Goal: Task Accomplishment & Management: Complete application form

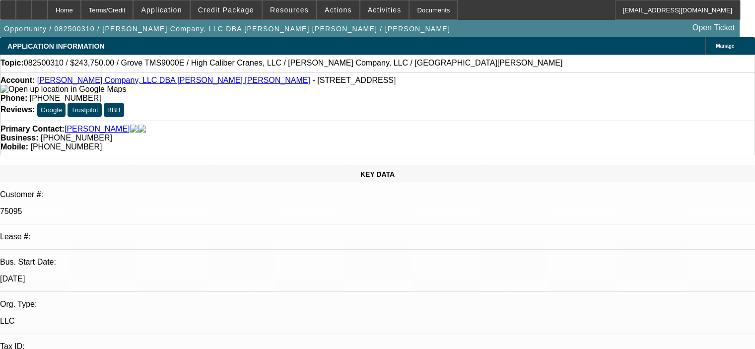
select select "0"
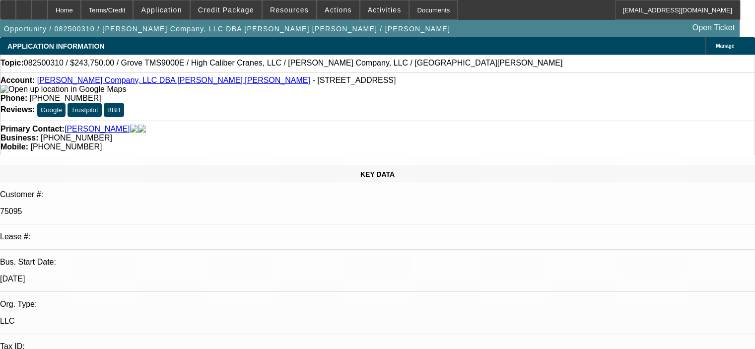
select select "0"
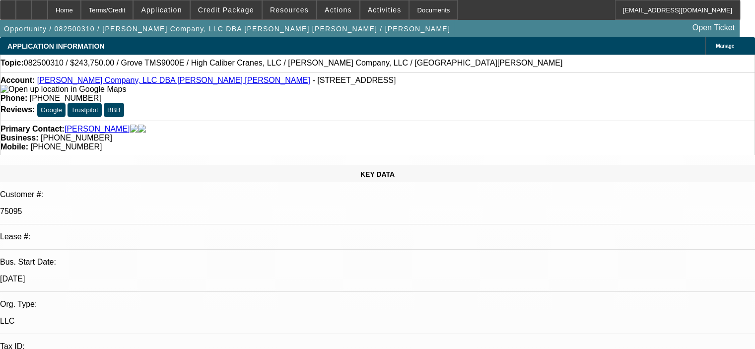
select select "0"
select select "1"
select select "3"
select select "6"
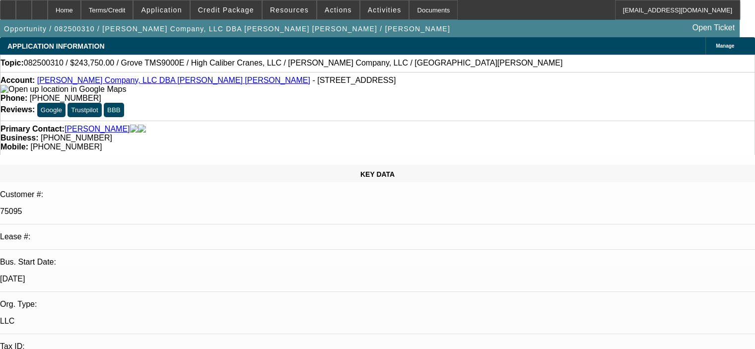
select select "1"
select select "3"
select select "6"
select select "1"
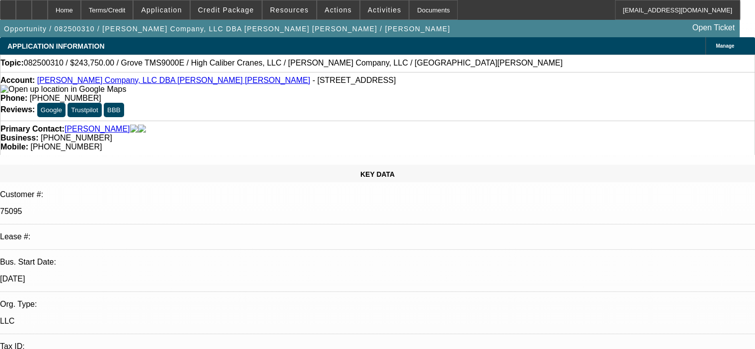
select select "6"
select select "1"
select select "6"
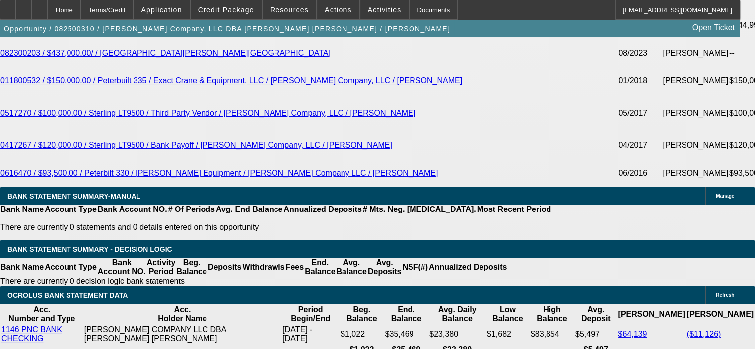
scroll to position [1738, 0]
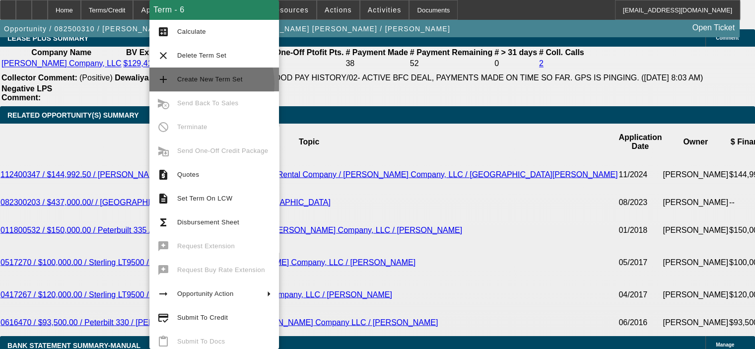
click at [200, 84] on span "Create New Term Set" at bounding box center [224, 80] width 94 height 12
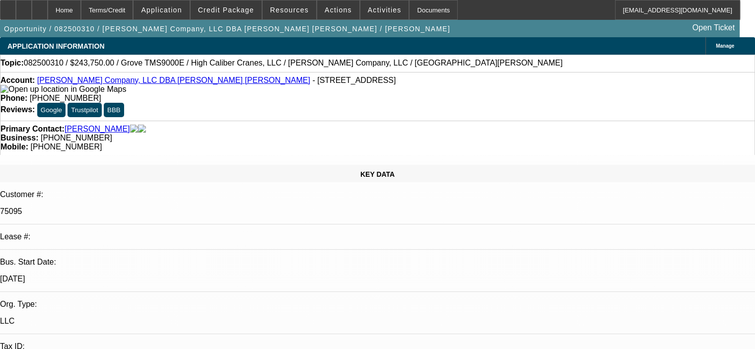
select select "0"
select select "3"
select select "0"
select select "6"
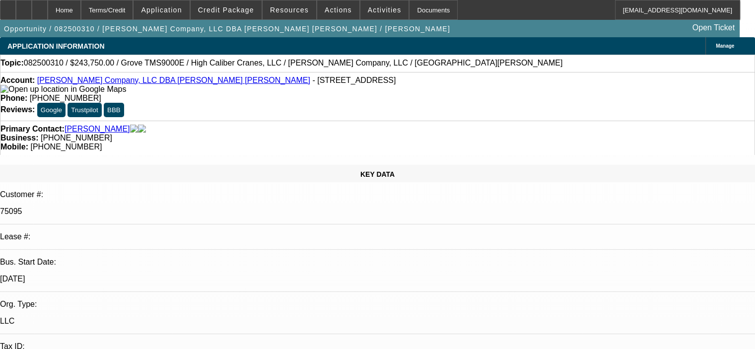
select select "0"
select select "3"
select select "0"
select select "6"
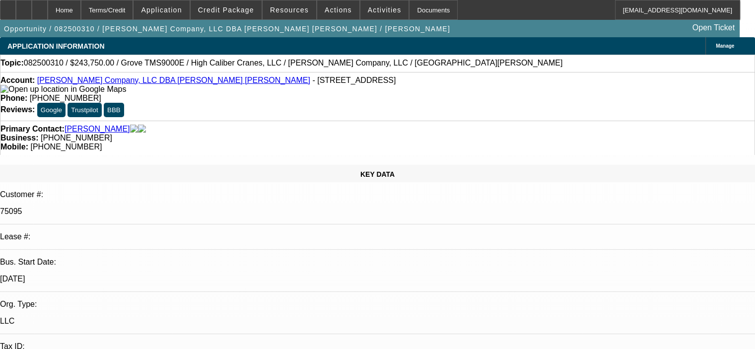
select select "0"
select select "3"
select select "0"
select select "6"
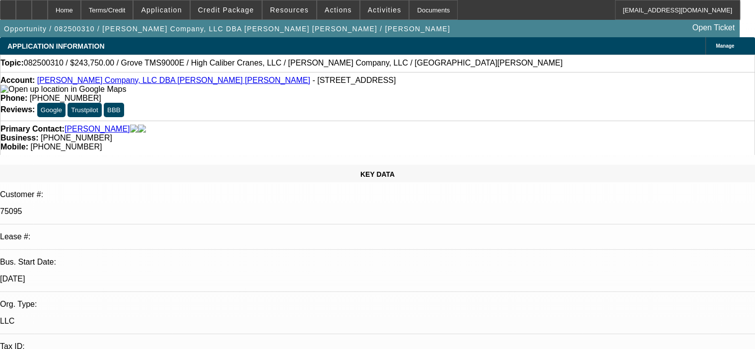
select select "0"
select select "6"
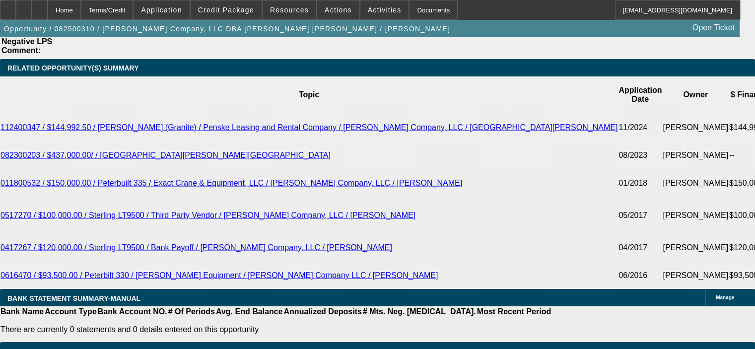
scroll to position [1788, 0]
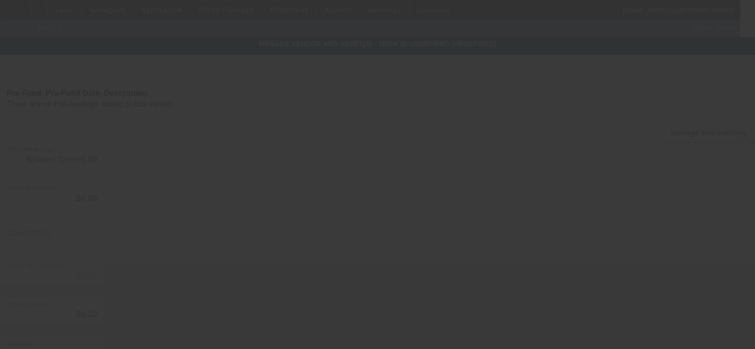
type input "$18,750.00"
type input "FL sales tax @ 7.5%"
type input "$18,750.00"
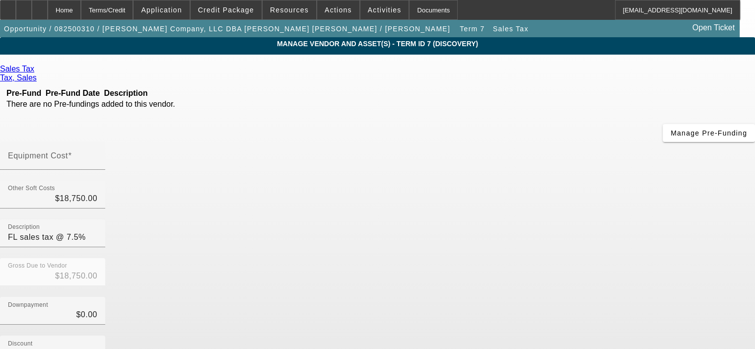
click at [668, 11] on span "Remove Vendor" at bounding box center [687, 8] width 38 height 5
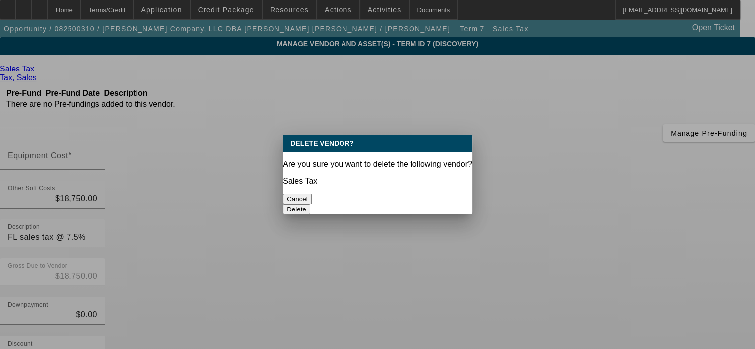
click at [310, 204] on button "Delete" at bounding box center [296, 209] width 27 height 10
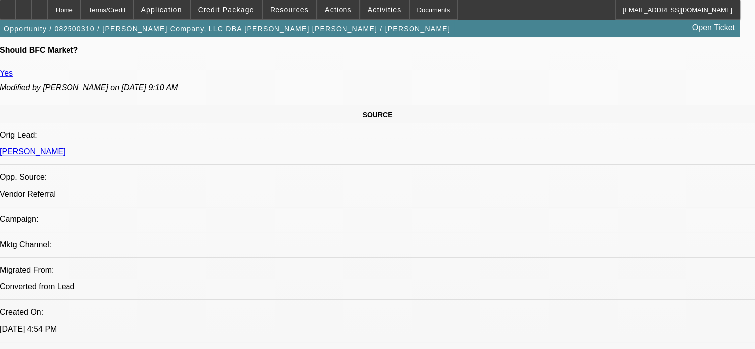
select select "0"
select select "3"
select select "0"
select select "6"
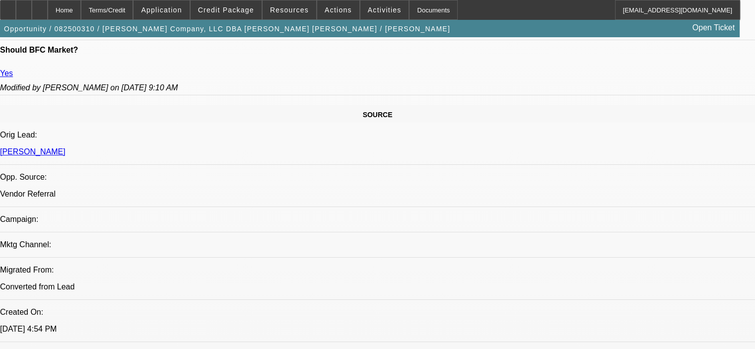
select select "0"
select select "3"
select select "0"
select select "6"
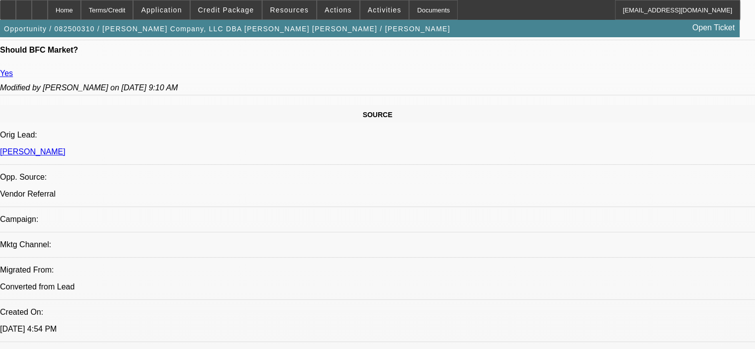
select select "0"
select select "3"
select select "0"
select select "6"
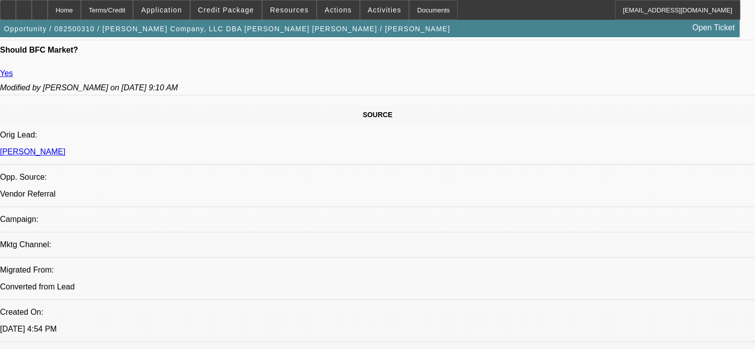
select select "0"
select select "6"
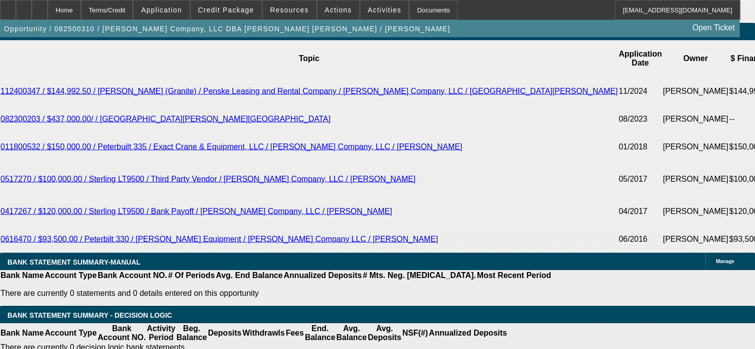
scroll to position [1939, 0]
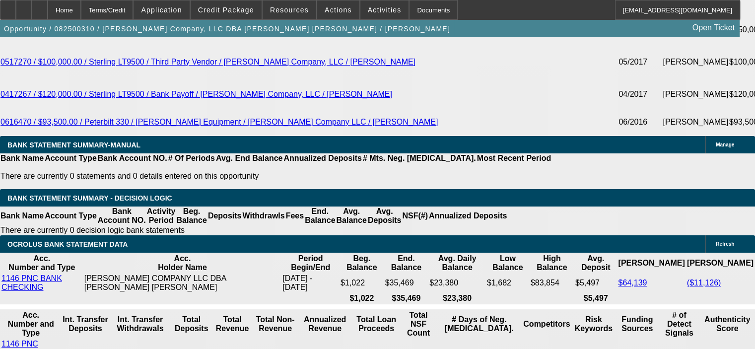
drag, startPoint x: 125, startPoint y: 221, endPoint x: 172, endPoint y: 219, distance: 47.3
type input "4"
type input "UNKNOWN"
type input "4890"
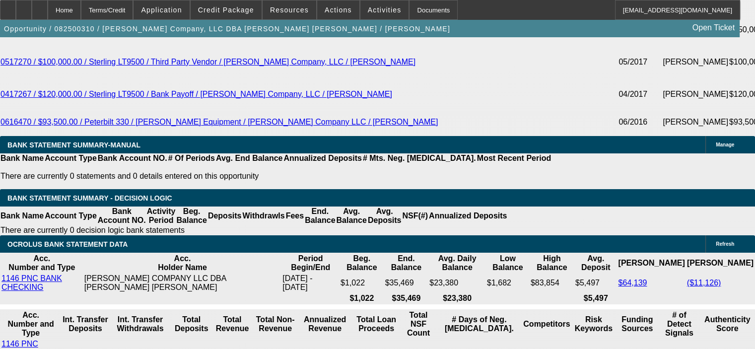
type input "11"
type input "$4,890.00"
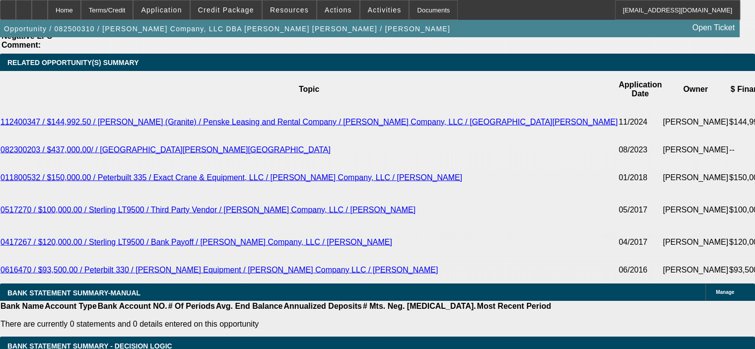
scroll to position [1790, 0]
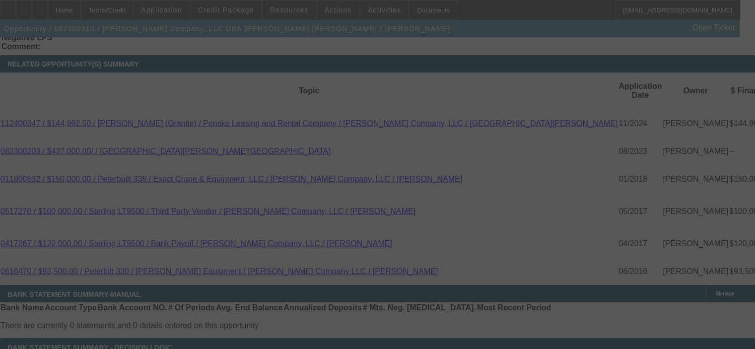
select select "0"
select select "3"
select select "0"
select select "6"
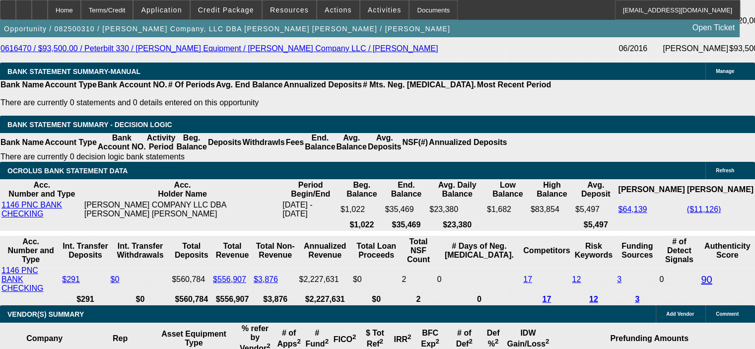
scroll to position [1939, 0]
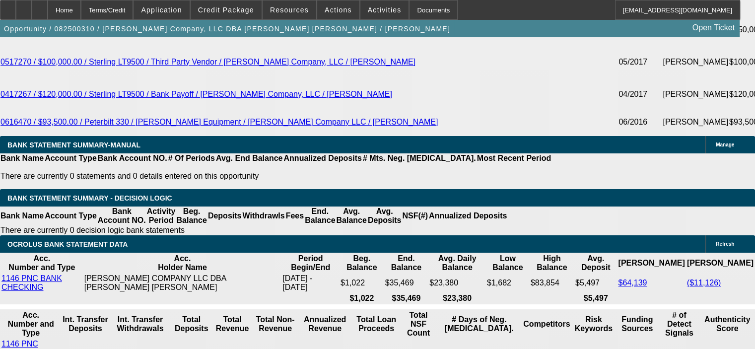
drag, startPoint x: 119, startPoint y: 233, endPoint x: 185, endPoint y: 230, distance: 66.2
type input "22"
type input "UNKNOWN"
type input "$22,500.00"
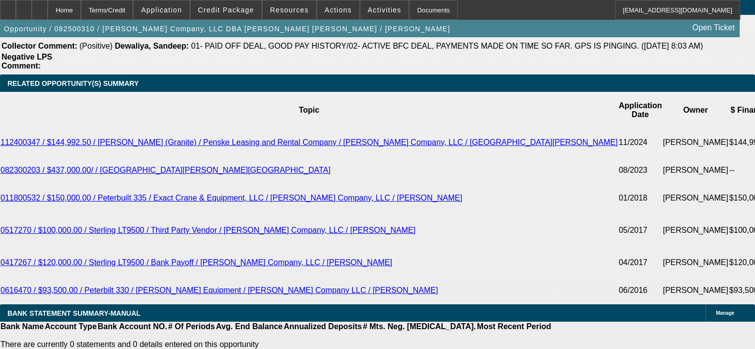
scroll to position [1740, 0]
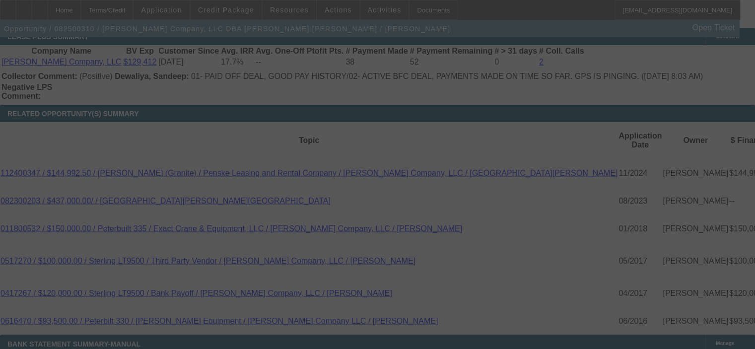
select select "0"
select select "3"
select select "0"
select select "6"
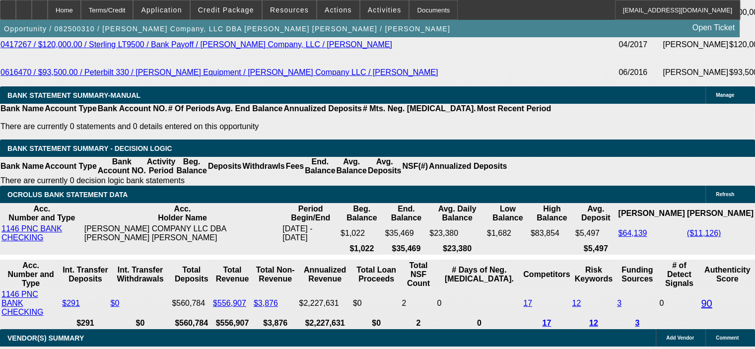
scroll to position [2038, 0]
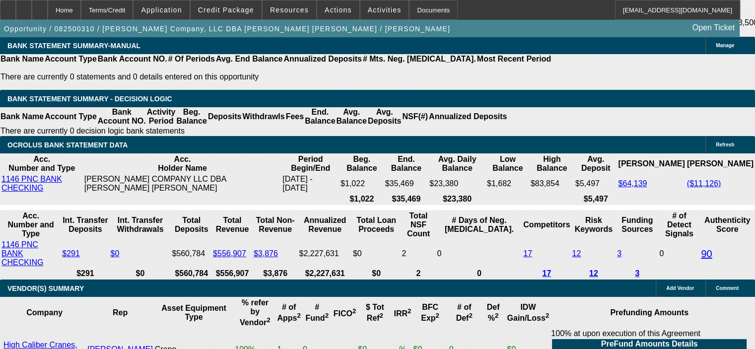
drag, startPoint x: 193, startPoint y: 122, endPoint x: 216, endPoint y: 122, distance: 23.3
type input "10."
type input "UNKNOWN"
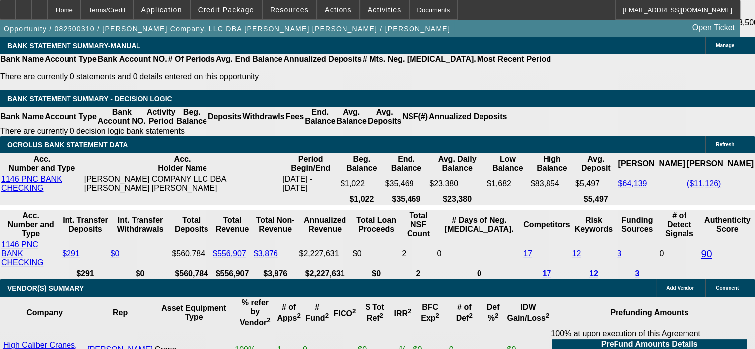
type input "$4,780.59"
type input "10.5"
type input "$4,836.13"
type input "10.5"
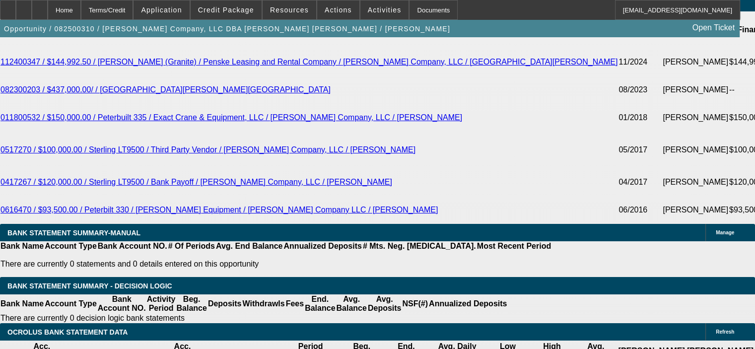
scroll to position [1790, 0]
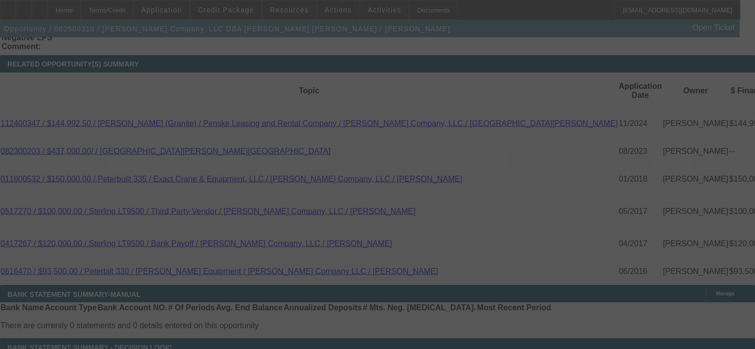
select select "0"
select select "3"
select select "0"
select select "6"
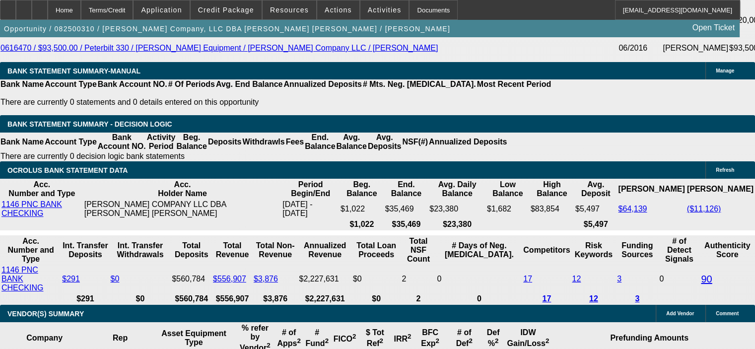
scroll to position [2038, 0]
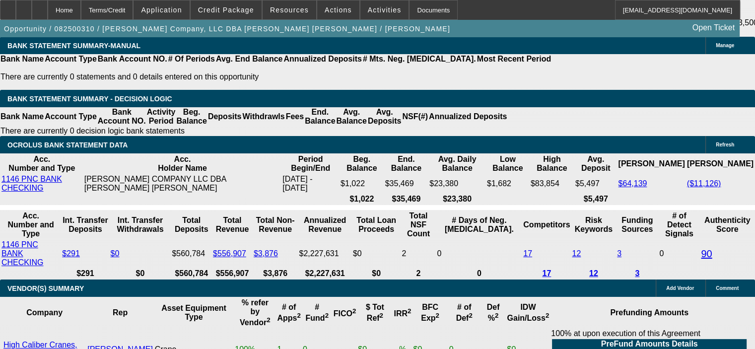
drag, startPoint x: 120, startPoint y: 131, endPoint x: 186, endPoint y: 130, distance: 66.1
type input "0"
type input "UNKNOWN"
type input "$0.00"
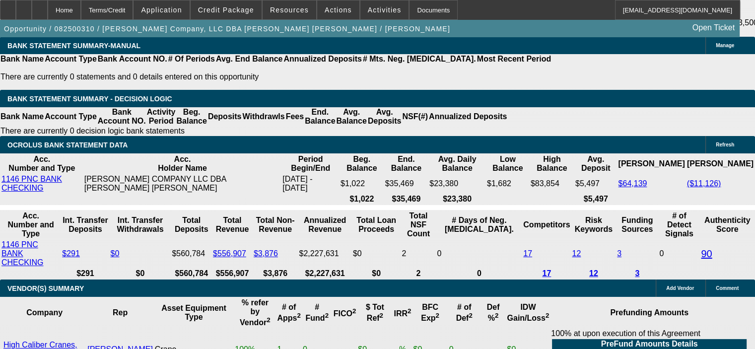
drag, startPoint x: 117, startPoint y: 122, endPoint x: 160, endPoint y: 121, distance: 43.7
type input "4"
type input "4890"
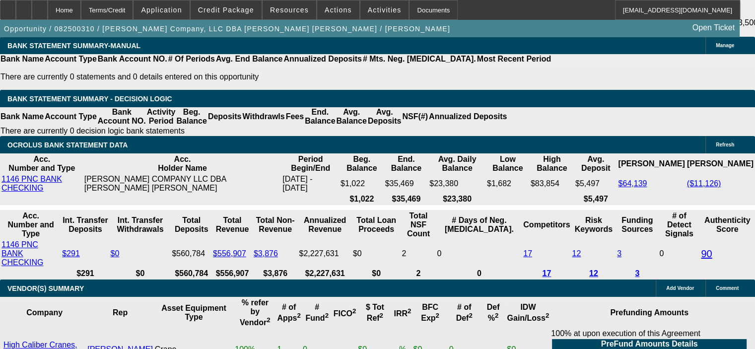
type input "11"
type input "$4,890.00"
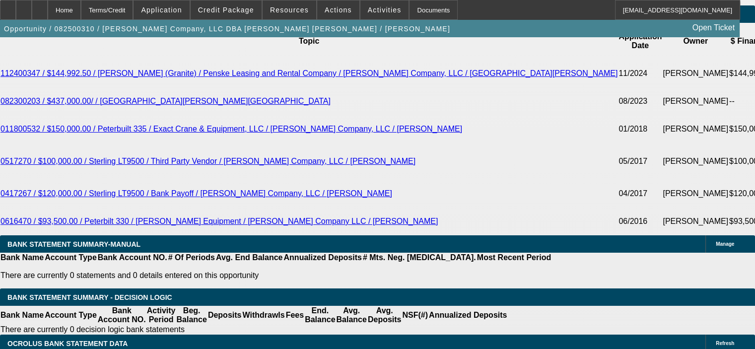
scroll to position [1790, 0]
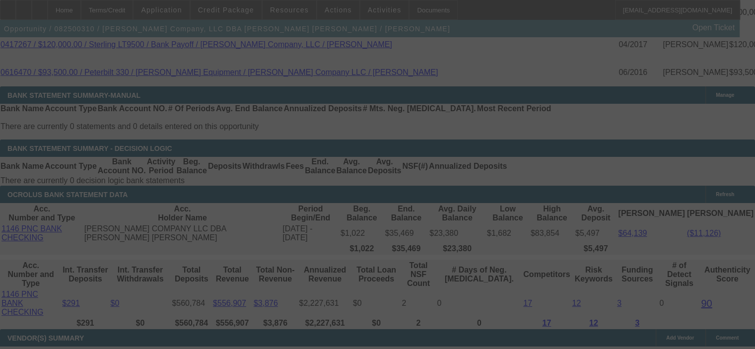
scroll to position [2038, 0]
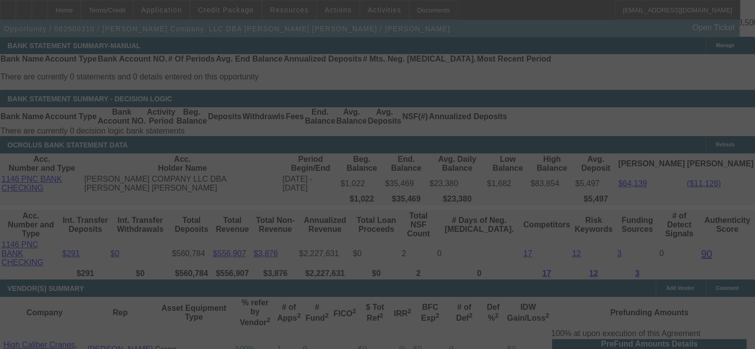
select select "0"
select select "3"
select select "0"
select select "6"
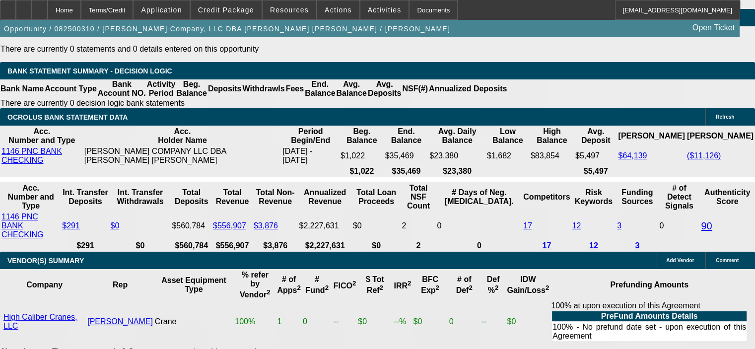
scroll to position [2088, 0]
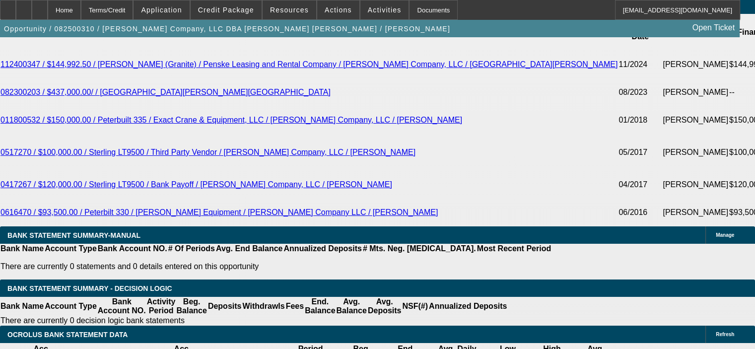
scroll to position [1839, 0]
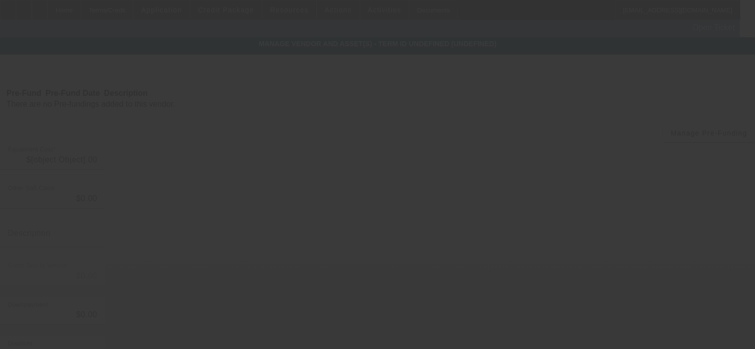
type input "$250,000.00"
type input "$10,000.00"
type input "shipping"
type input "$260,000.00"
type input "$35,000.00"
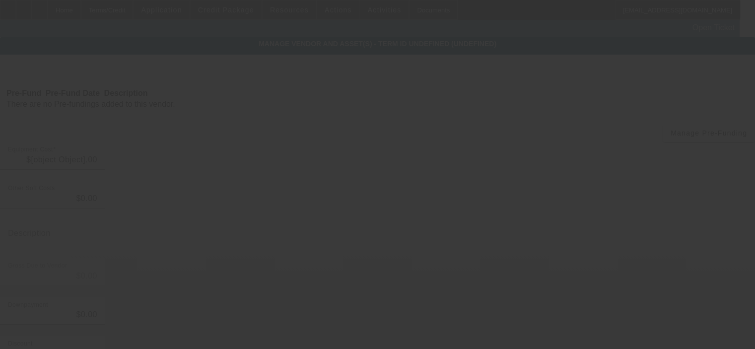
type input "$35,000.00"
type input "$225,000.00"
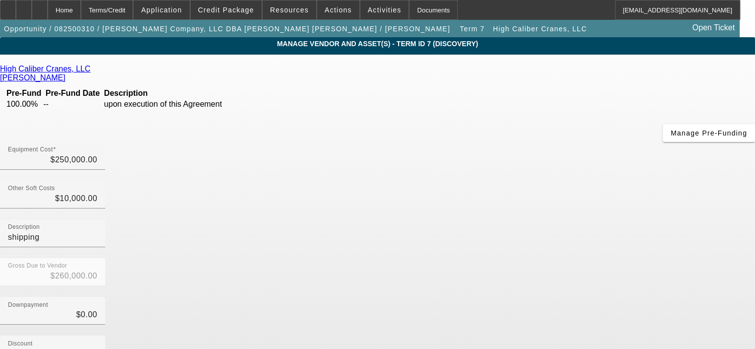
drag, startPoint x: 468, startPoint y: 278, endPoint x: 535, endPoint y: 275, distance: 67.6
type input "3"
type input "$3.00"
type input "$259,997.00"
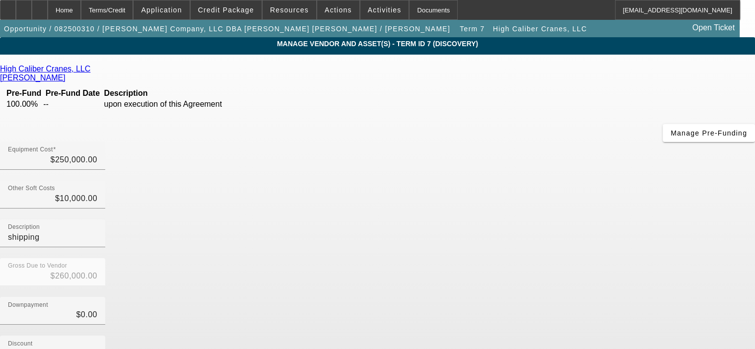
type input "30"
type input "$30.00"
type input "$259,970.00"
type input "300"
type input "$300.00"
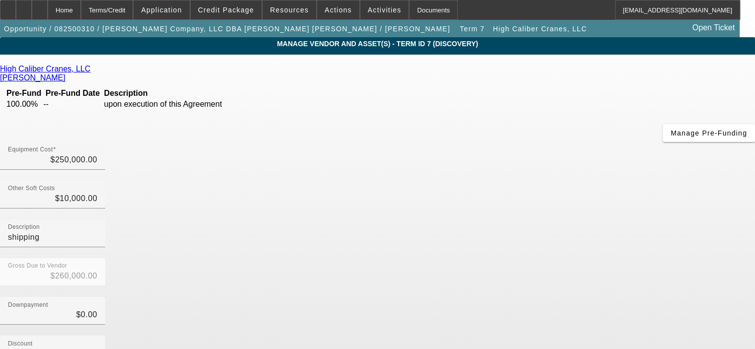
type input "$259,700.00"
type input "3000"
type input "$3,000.00"
type input "$257,000.00"
type input "30000"
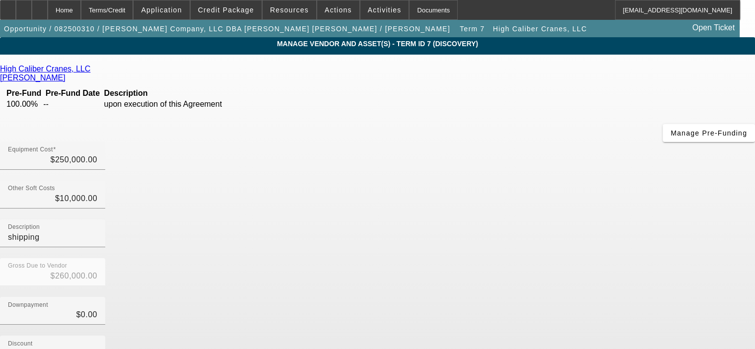
type input "$30,000.00"
type input "$230,000.00"
type input "$30,000.00"
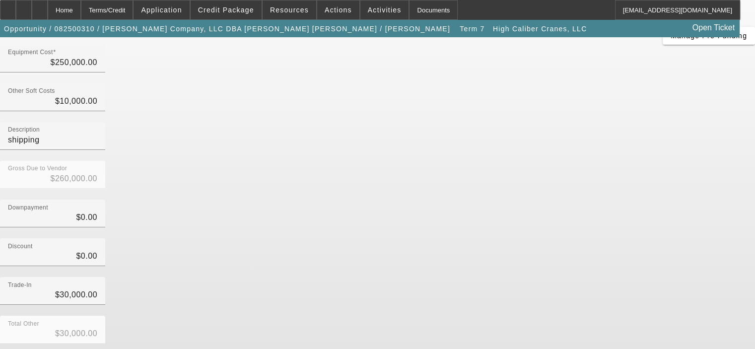
scroll to position [99, 0]
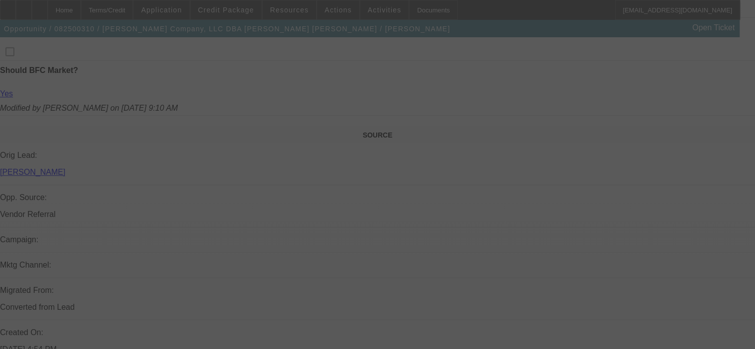
scroll to position [546, 0]
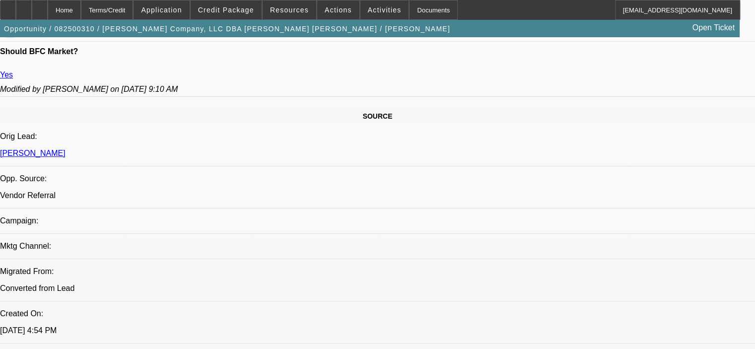
select select "0"
select select "3"
select select "0"
select select "6"
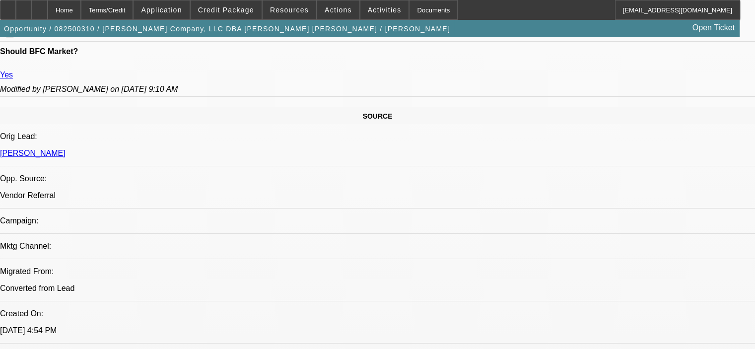
select select "0"
select select "3"
select select "0"
select select "6"
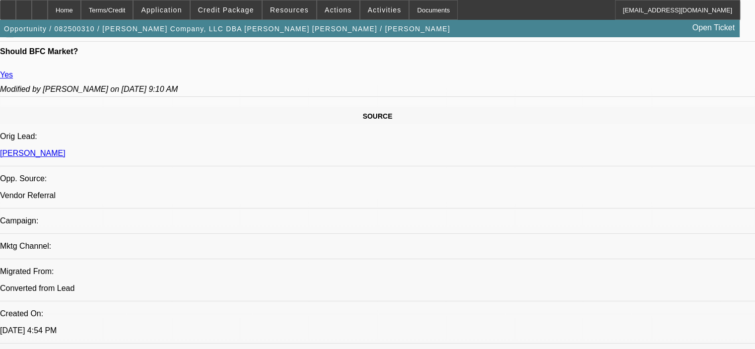
select select "0"
select select "3"
select select "0"
select select "6"
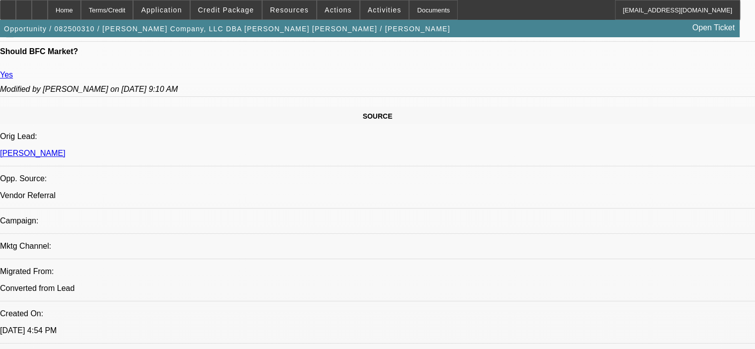
select select "0"
select select "6"
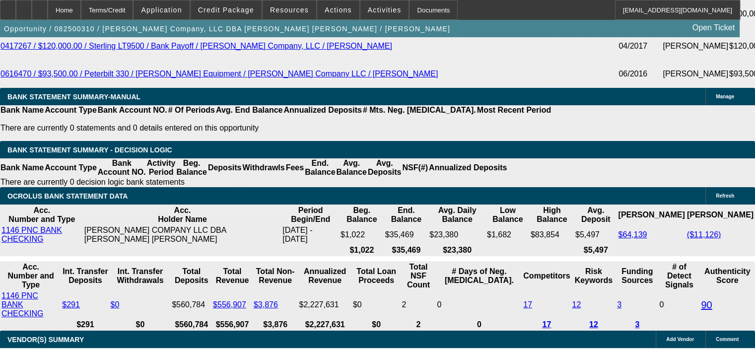
scroll to position [2036, 0]
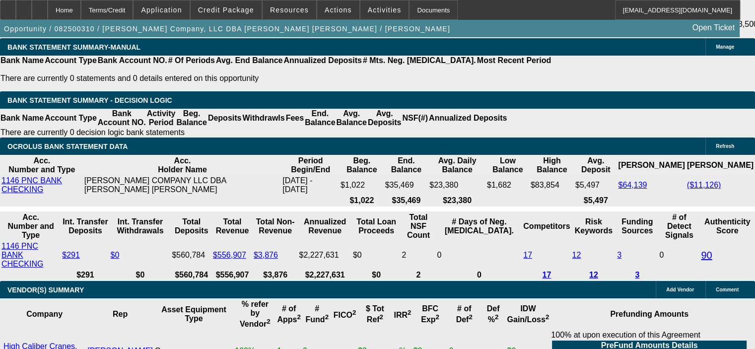
drag, startPoint x: 189, startPoint y: 122, endPoint x: 229, endPoint y: 122, distance: 40.2
type input "1"
type input "UNKNOWN"
type input "12"
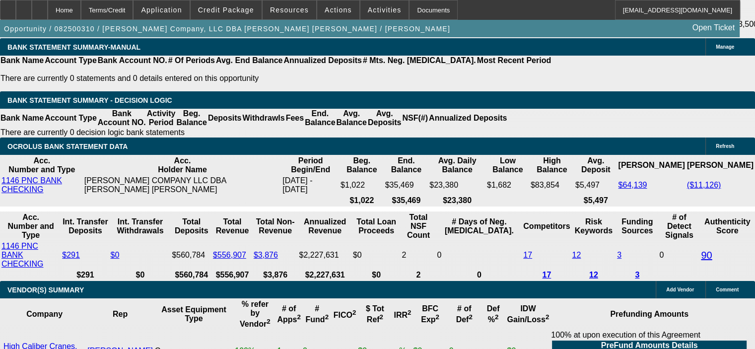
type input "$3,931.56"
type input "12"
type input "$5,116.22"
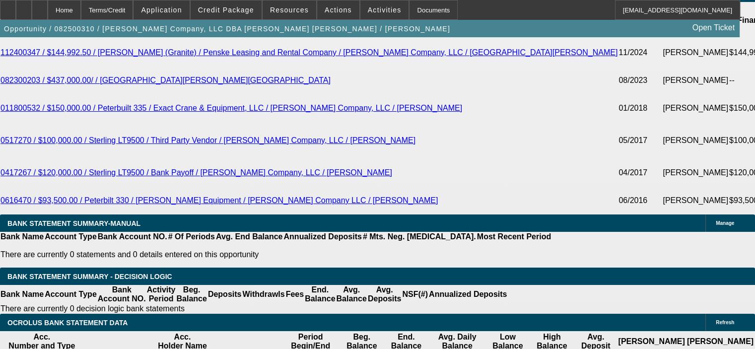
scroll to position [1838, 0]
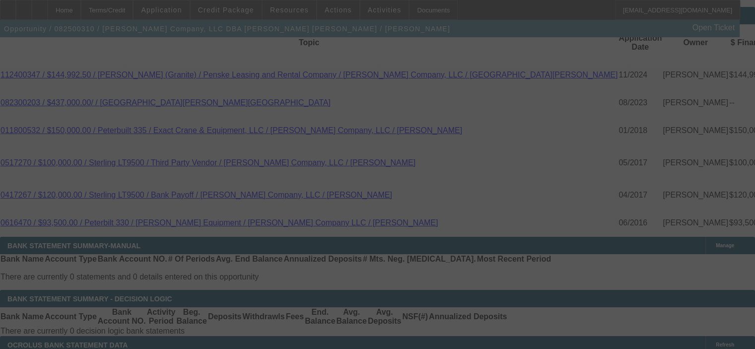
select select "0"
select select "3"
select select "0"
select select "6"
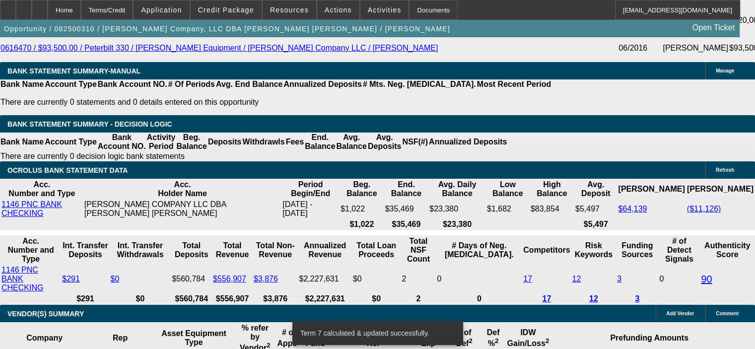
scroll to position [2036, 0]
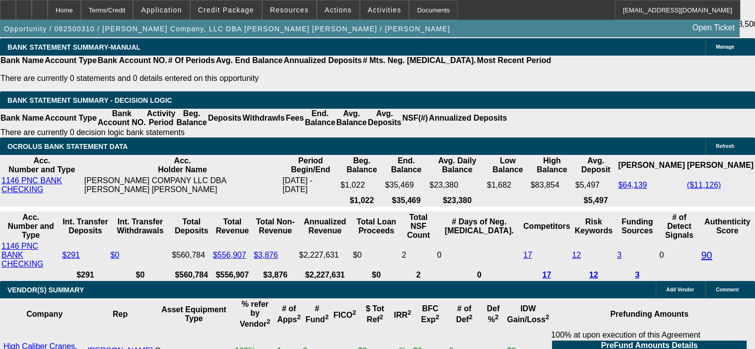
drag, startPoint x: 187, startPoint y: 124, endPoint x: 217, endPoint y: 122, distance: 30.4
type input "1"
type input "UNKNOWN"
type input "12"
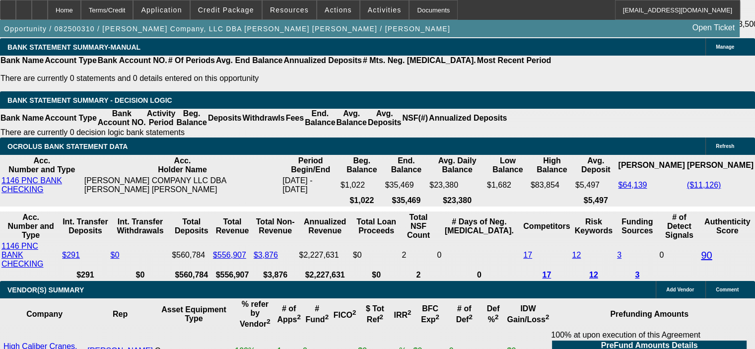
type input "$3,931.56"
type input "12."
type input "$5,116.22"
type input "12.5"
type input "$5,174.53"
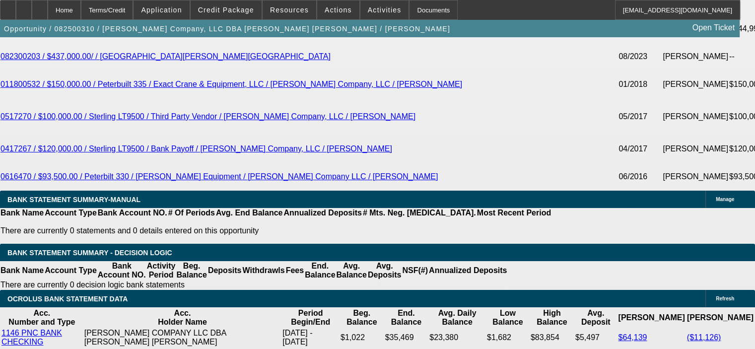
scroll to position [1788, 0]
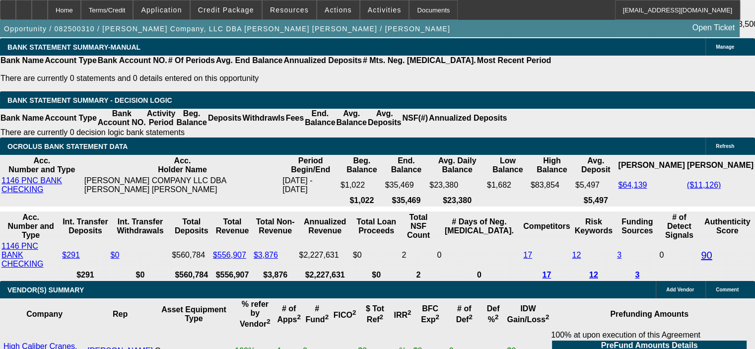
scroll to position [1987, 0]
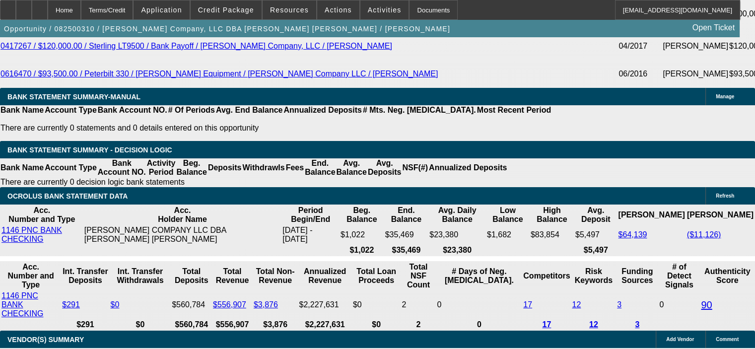
drag, startPoint x: 188, startPoint y: 171, endPoint x: 233, endPoint y: 171, distance: 45.2
type input "13"
type input "$5,233.21"
type input "13"
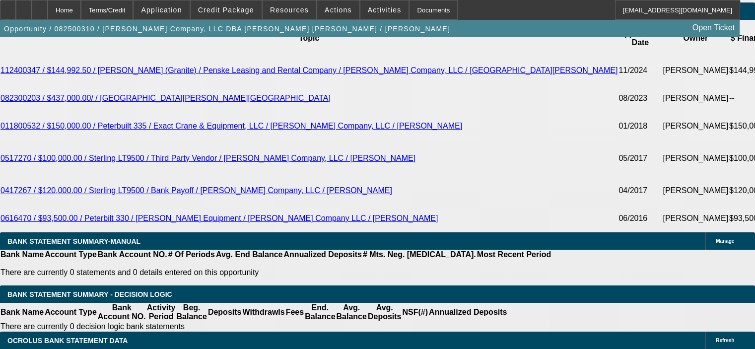
scroll to position [1838, 0]
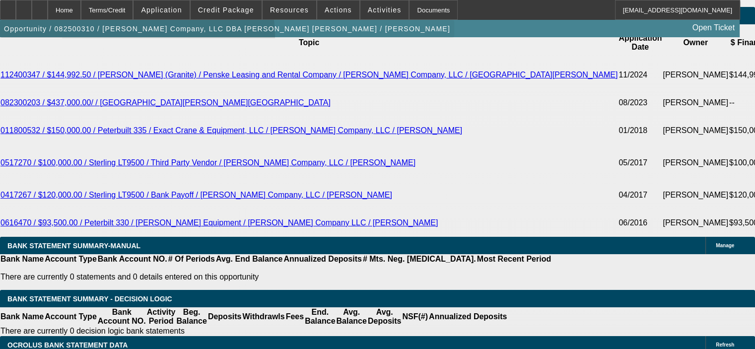
click at [113, 41] on span "button" at bounding box center [227, 29] width 454 height 24
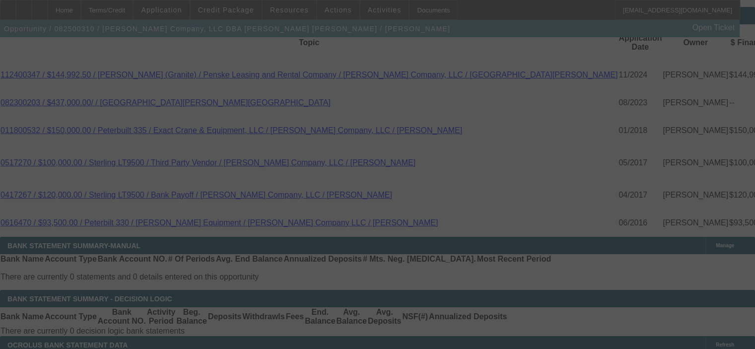
select select "0"
select select "3"
select select "0"
select select "6"
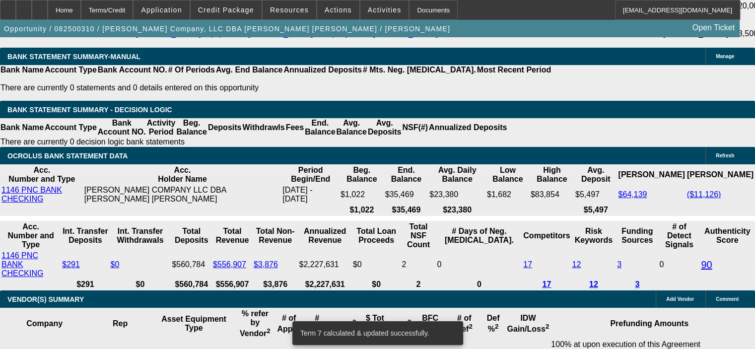
scroll to position [2036, 0]
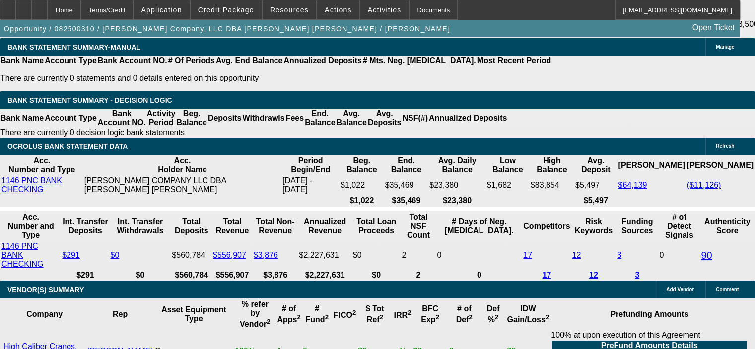
drag, startPoint x: 185, startPoint y: 120, endPoint x: 240, endPoint y: 121, distance: 55.6
type input "UNKNOWN"
type input "12."
type input "$5,116.22"
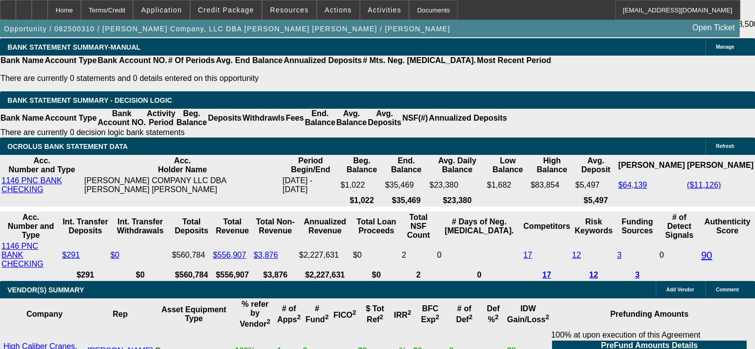
type input "12.9"
type input "$5,221.44"
type input "12.9"
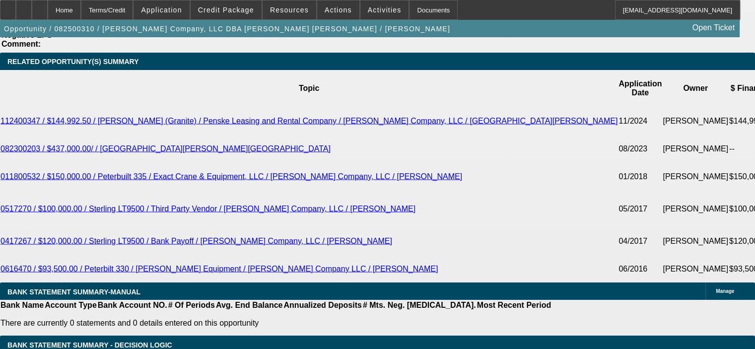
scroll to position [1738, 0]
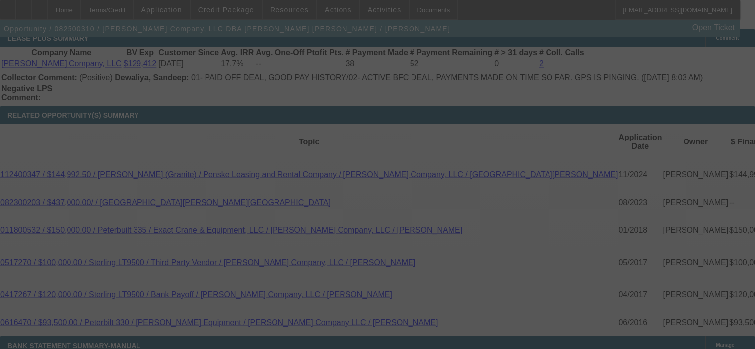
select select "0"
select select "3"
select select "0"
select select "6"
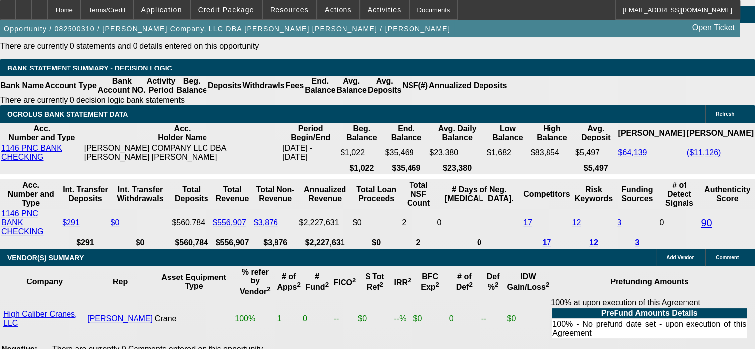
scroll to position [2086, 0]
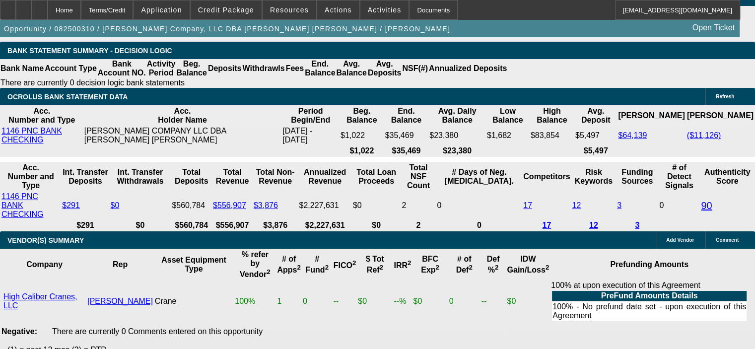
drag, startPoint x: 189, startPoint y: 73, endPoint x: 233, endPoint y: 73, distance: 44.7
type input "1"
type input "UNKNOWN"
type input "13"
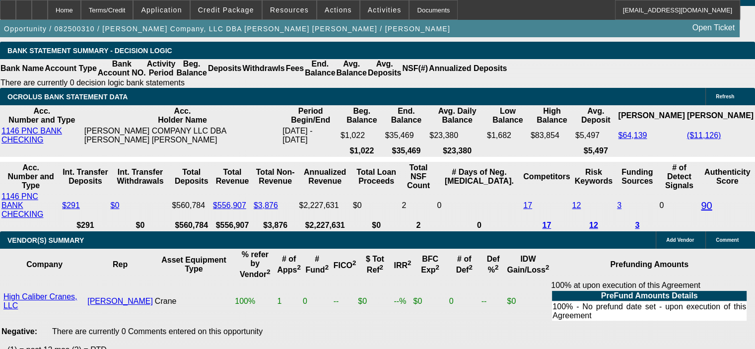
type input "$3,931.56"
type input "13."
type input "$5,233.21"
type input "13.2"
type input "$5,256.78"
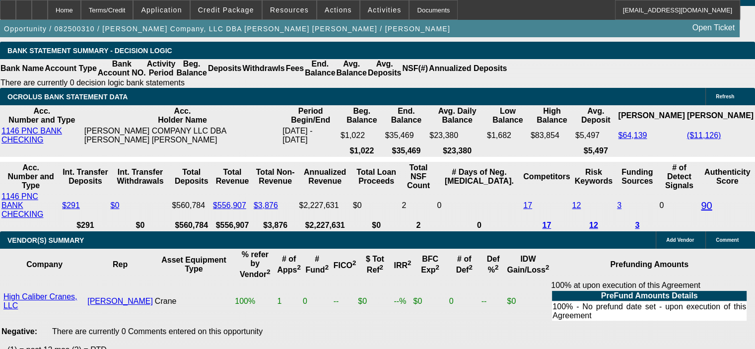
type input "13."
type input "$5,233.21"
type input "13.1"
type input "$5,244.99"
type input "13.1"
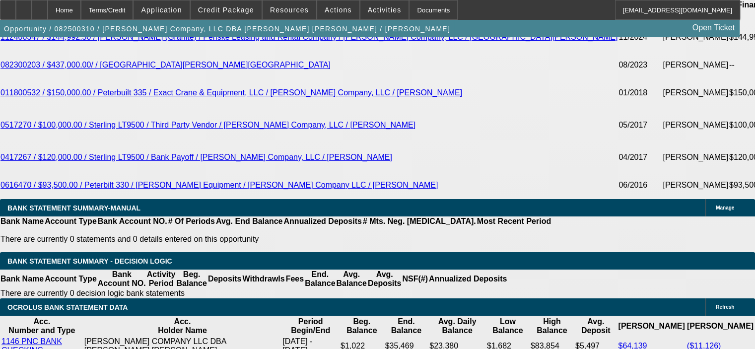
scroll to position [1738, 0]
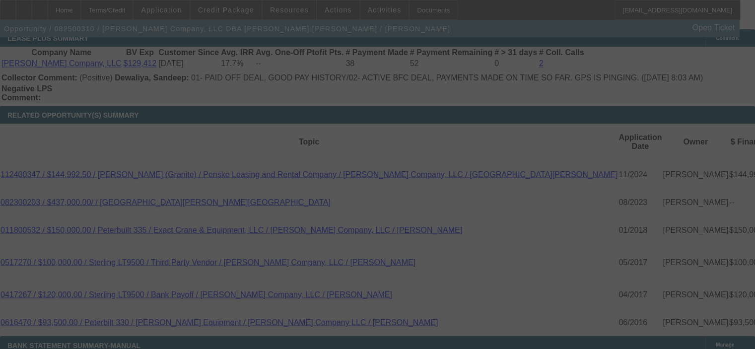
select select "0"
select select "3"
select select "0"
select select "6"
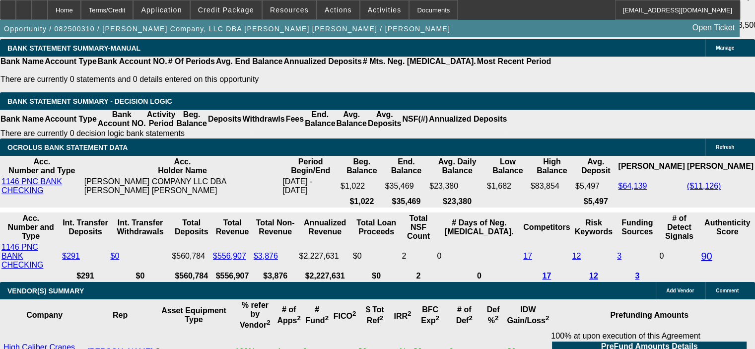
scroll to position [2036, 0]
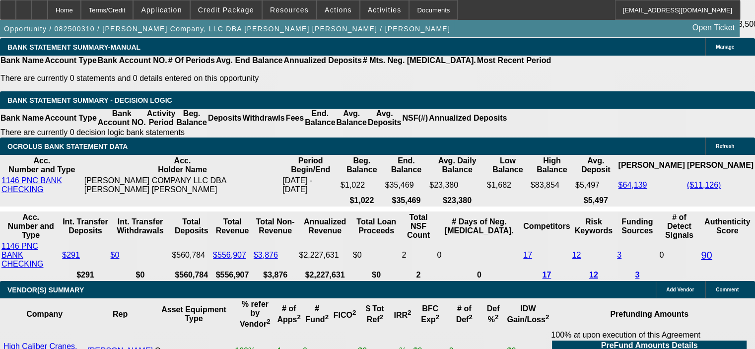
drag, startPoint x: 185, startPoint y: 122, endPoint x: 228, endPoint y: 118, distance: 43.8
type input "1"
type input "UNKNOWN"
type input "13."
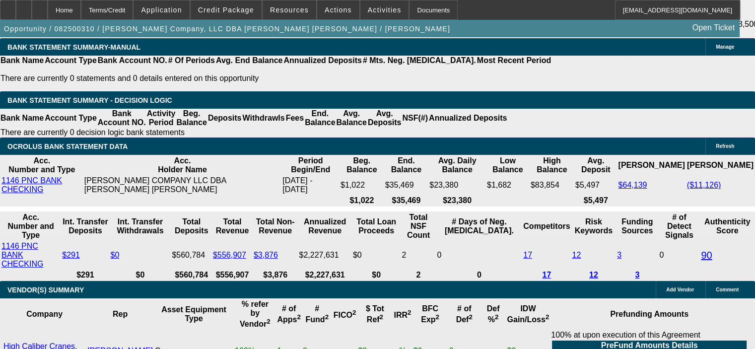
type input "$5,233.21"
type input "13.5"
type input "$5,292.26"
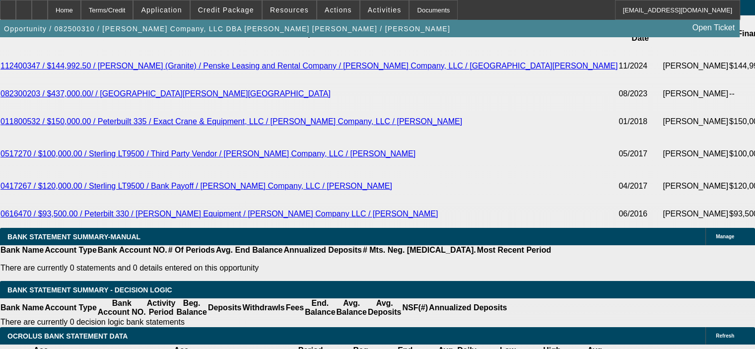
scroll to position [1788, 0]
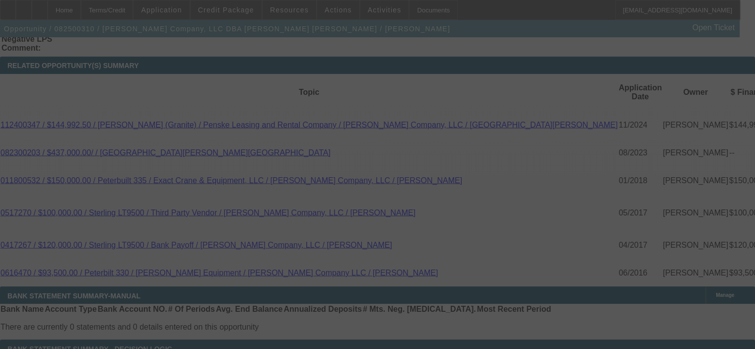
select select "0"
select select "3"
select select "0"
select select "6"
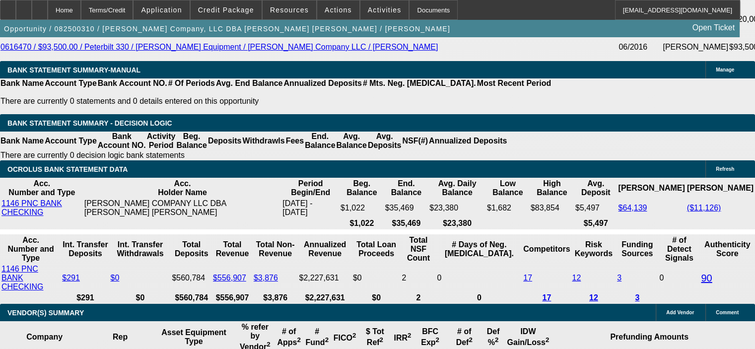
scroll to position [2036, 0]
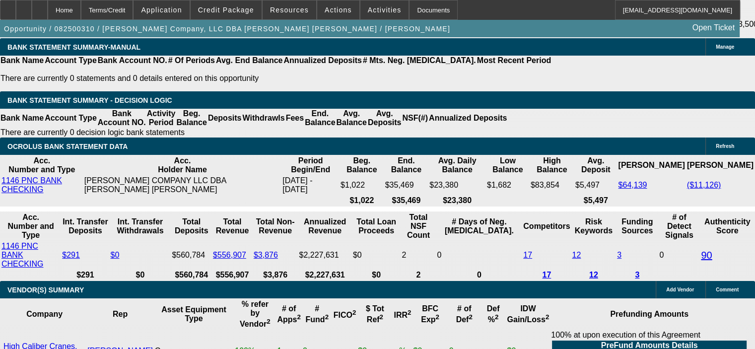
drag, startPoint x: 125, startPoint y: 125, endPoint x: 173, endPoint y: 123, distance: 48.7
type input "52"
type input "UNKNOWN"
type input "5293"
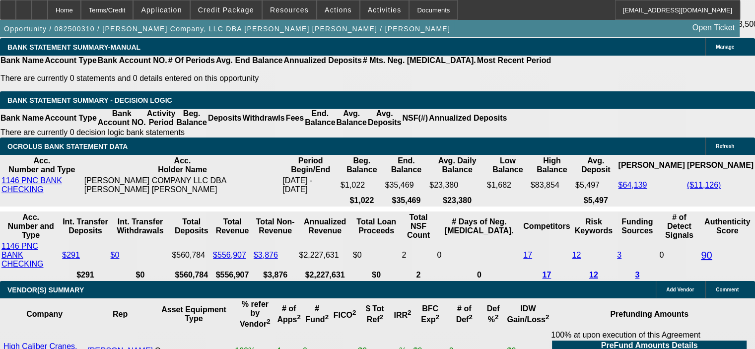
type input "13.5"
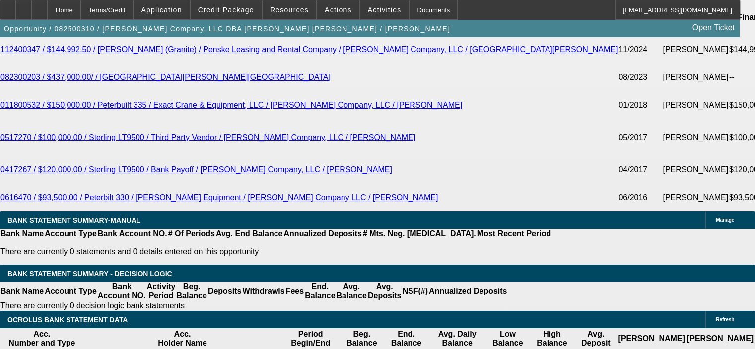
scroll to position [1838, 0]
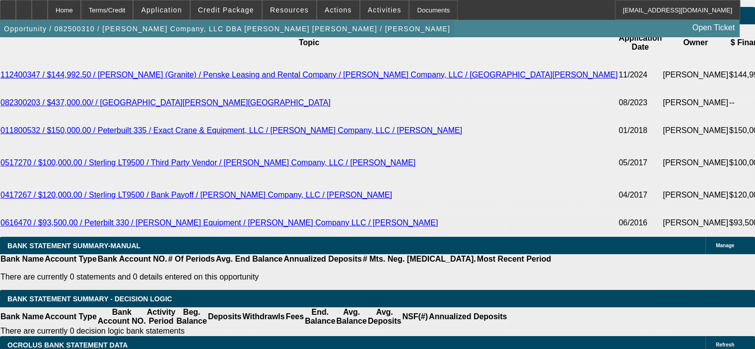
click at [112, 39] on span "button" at bounding box center [227, 29] width 454 height 24
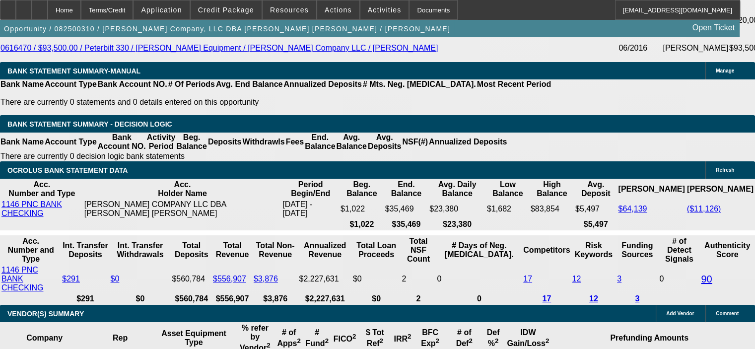
scroll to position [2036, 0]
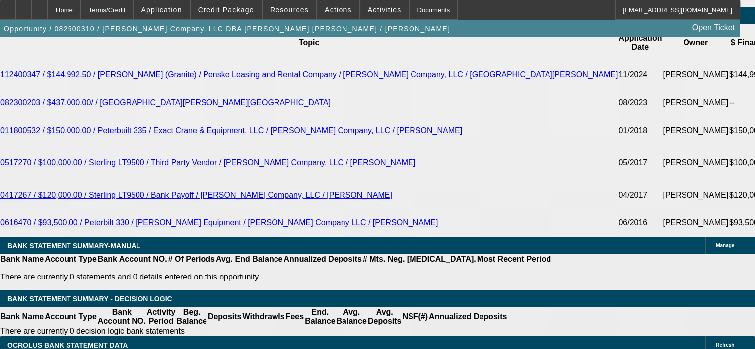
scroll to position [1788, 0]
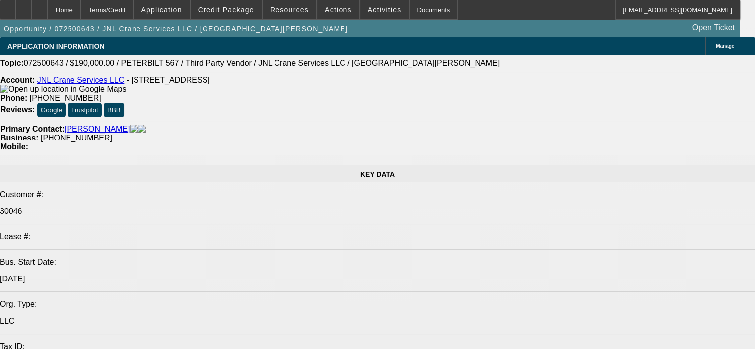
select select "0"
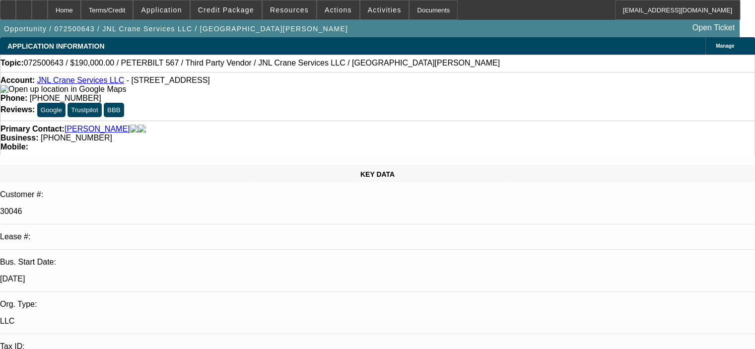
select select "2"
select select "0"
select select "6"
select select "0"
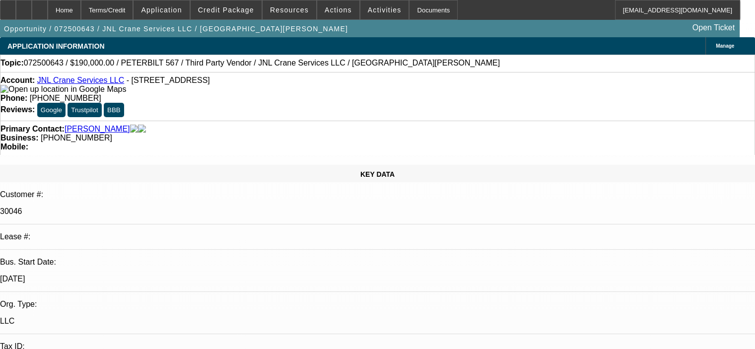
select select "2"
select select "0"
select select "6"
select select "0"
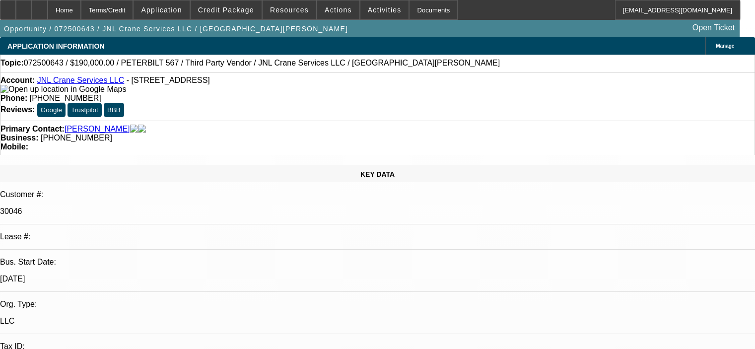
select select "2"
select select "0"
select select "6"
select select "0"
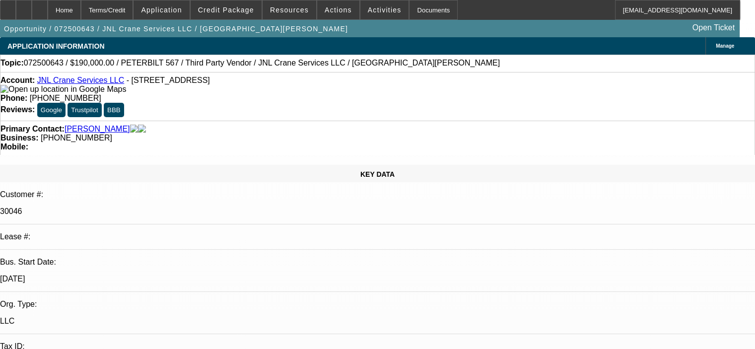
select select "2"
select select "0"
select select "6"
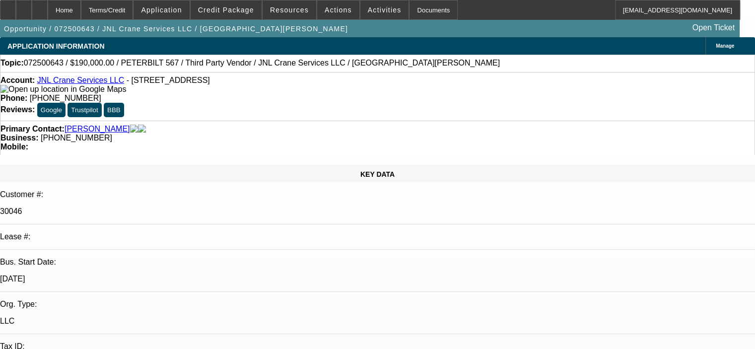
select select "0"
select select "2"
select select "0"
select select "6"
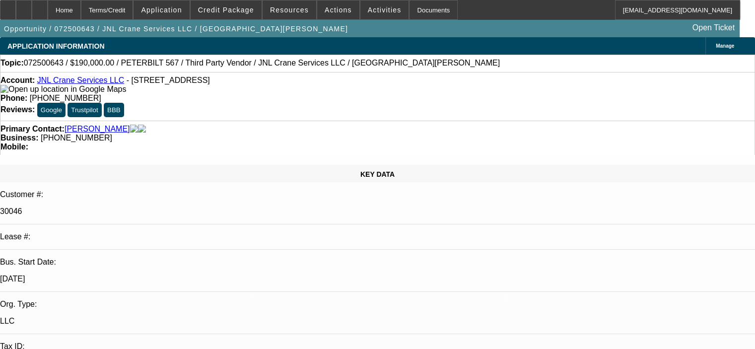
select select "0"
select select "2"
select select "0"
select select "6"
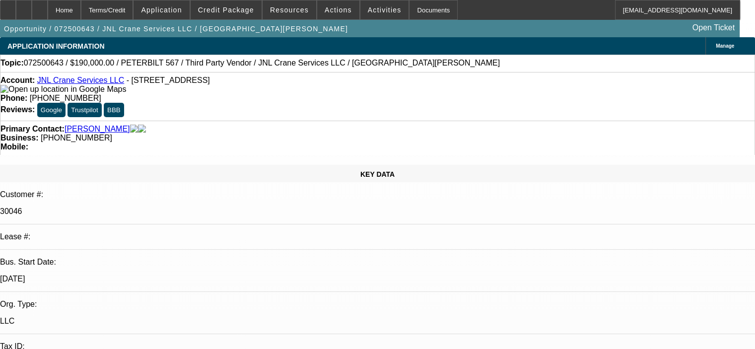
select select "0"
select select "2"
select select "0"
select select "6"
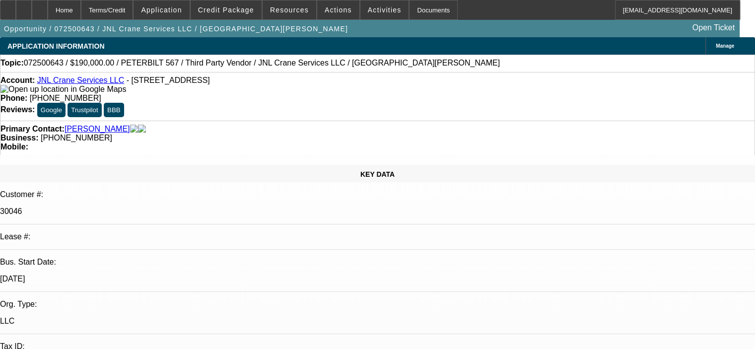
select select "0"
select select "2"
select select "0"
select select "6"
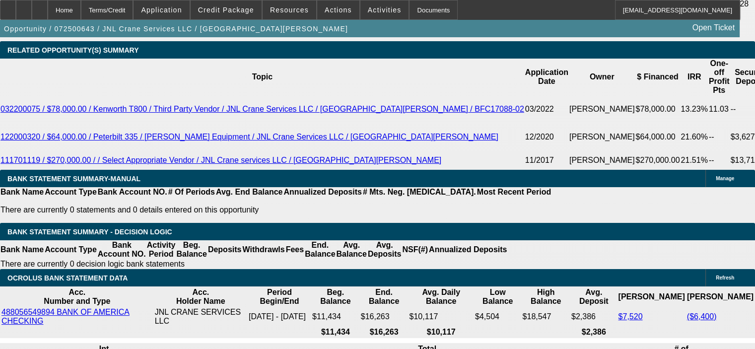
scroll to position [1738, 0]
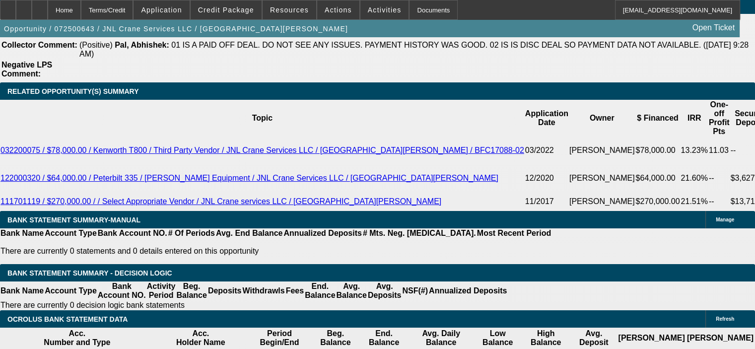
scroll to position [1589, 0]
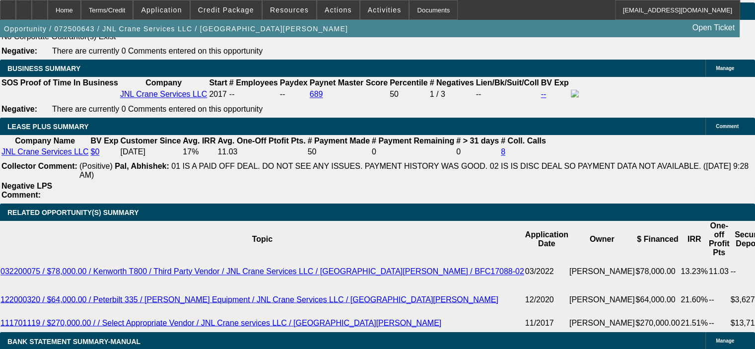
select select "0"
select select "2"
select select "0"
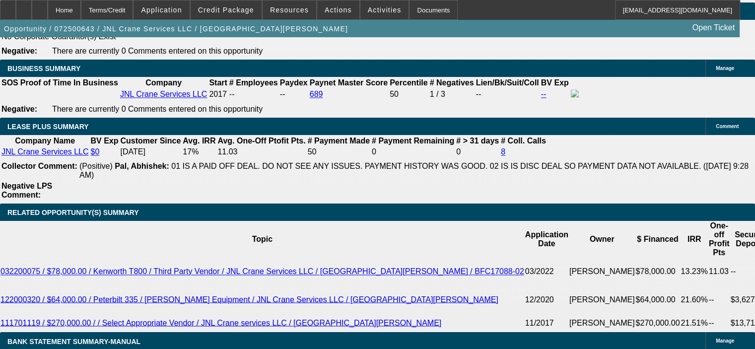
select select "6"
select select "0"
select select "2"
select select "0"
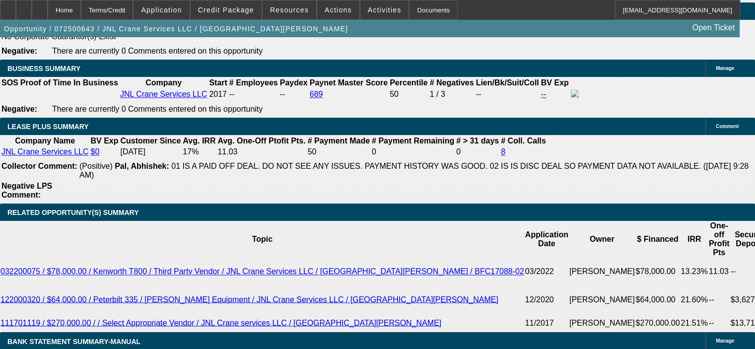
select select "6"
select select "0"
select select "2"
select select "0"
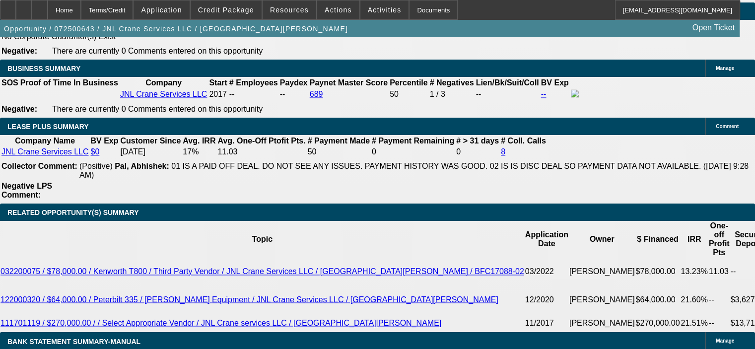
select select "6"
select select "0"
select select "2"
select select "0"
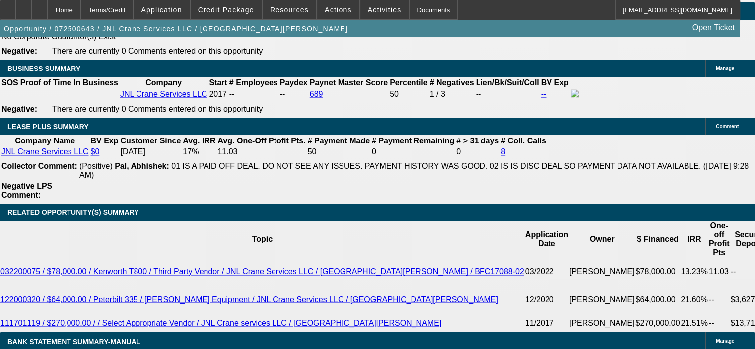
select select "6"
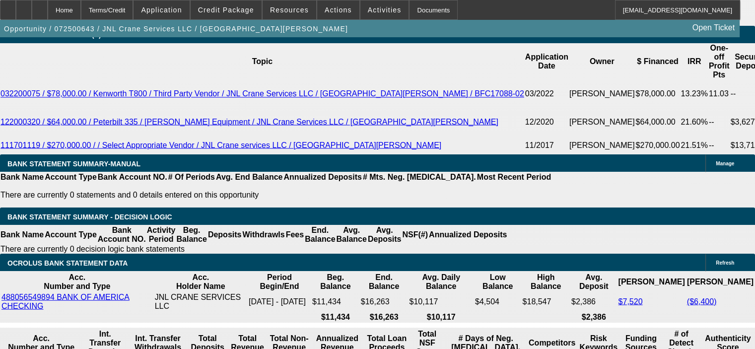
scroll to position [1788, 0]
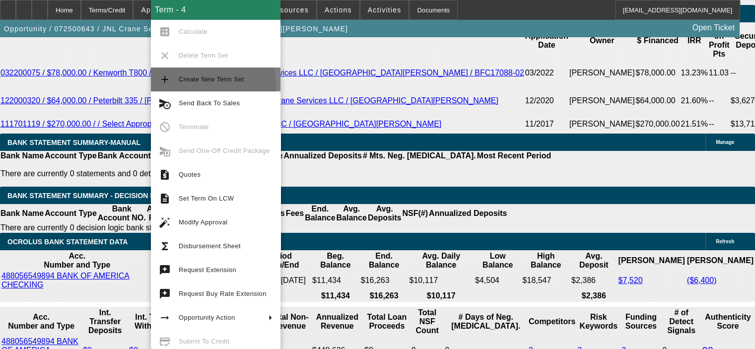
click at [176, 89] on button "add Create New Term Set" at bounding box center [216, 80] width 130 height 24
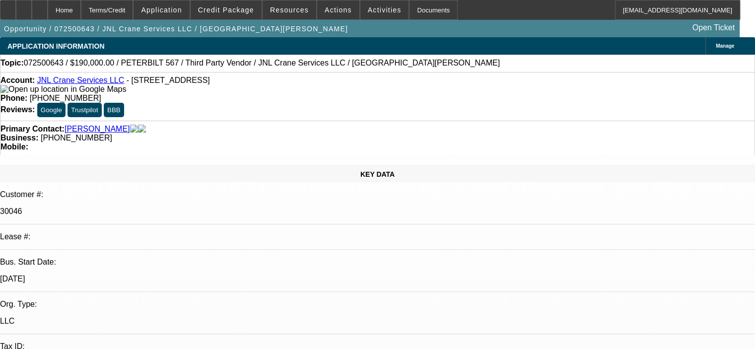
select select "0"
select select "2"
select select "0"
select select "6"
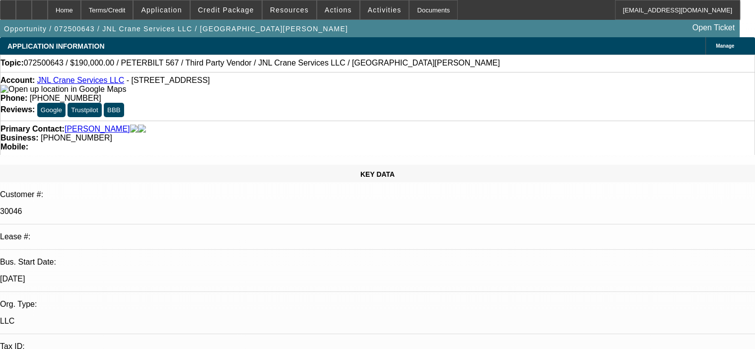
select select "0"
select select "2"
select select "0"
select select "6"
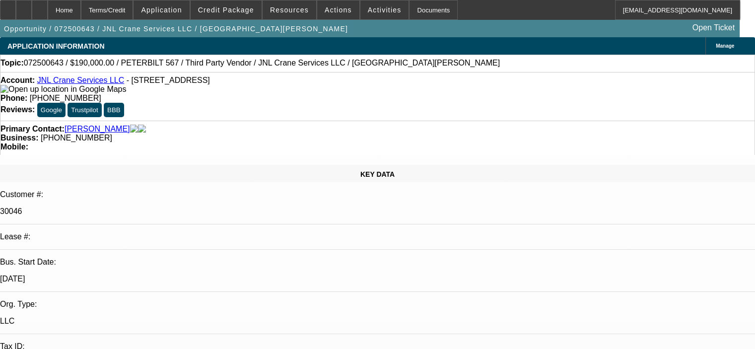
select select "0"
select select "2"
select select "0"
select select "6"
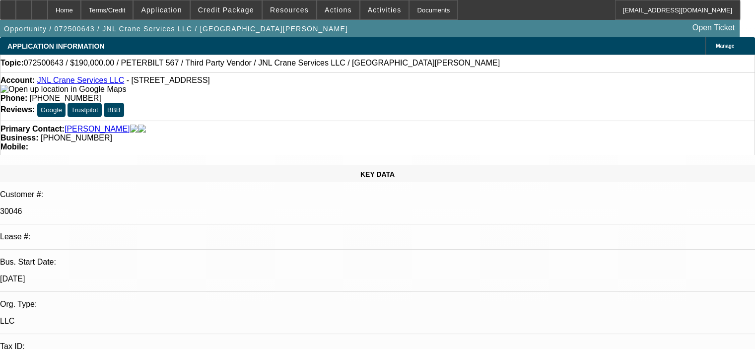
select select "0"
select select "2"
select select "0"
select select "6"
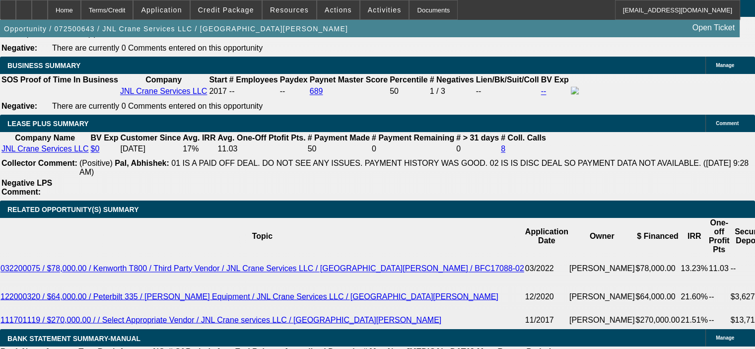
scroll to position [1788, 0]
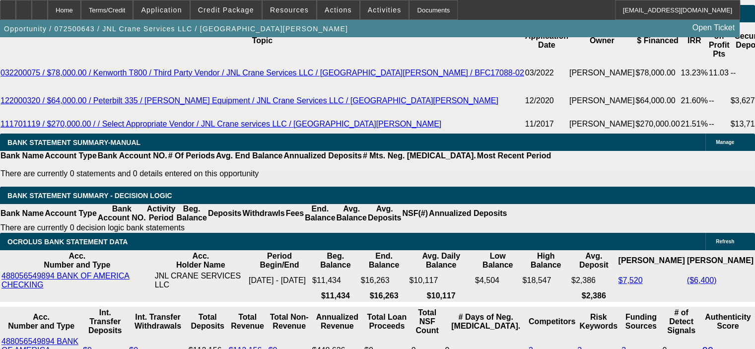
drag, startPoint x: 148, startPoint y: 196, endPoint x: 215, endPoint y: 194, distance: 67.1
type input "$0.00"
type input "UNKNOWN"
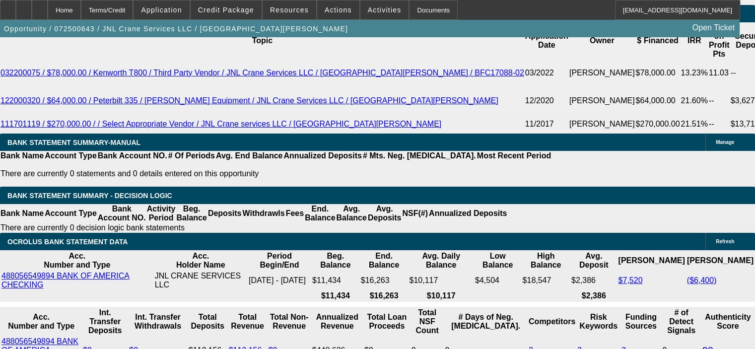
type input "$5,239.20"
type input "$10,478.40"
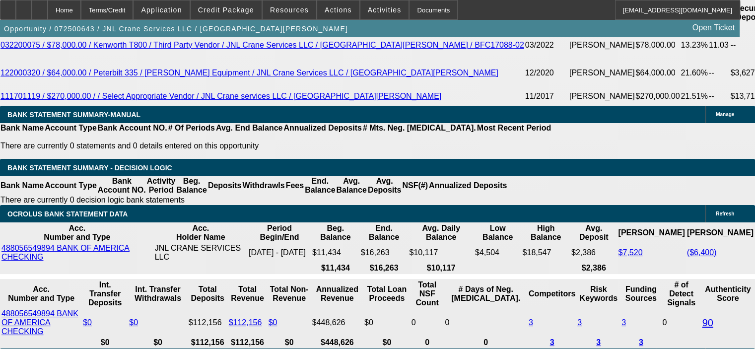
scroll to position [1838, 0]
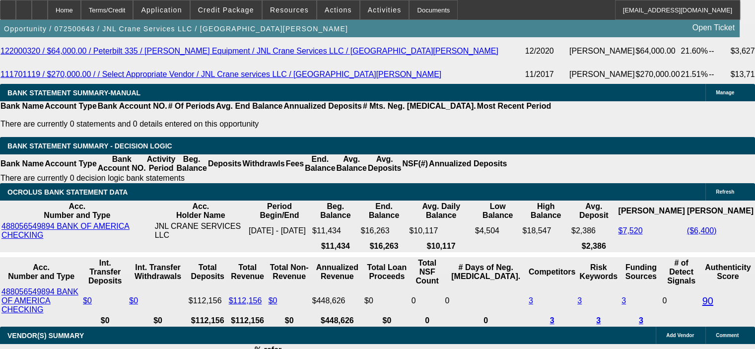
drag, startPoint x: 169, startPoint y: 226, endPoint x: 188, endPoint y: 223, distance: 18.7
type input "72"
type input "$37,980.73"
type input "$75,961.46"
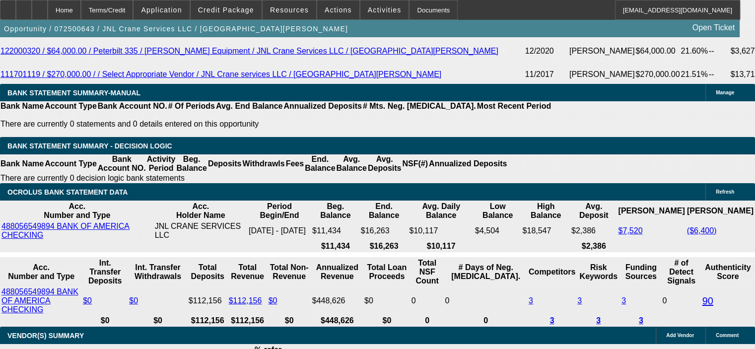
type input "72"
type input "$4,528.47"
type input "$9,056.94"
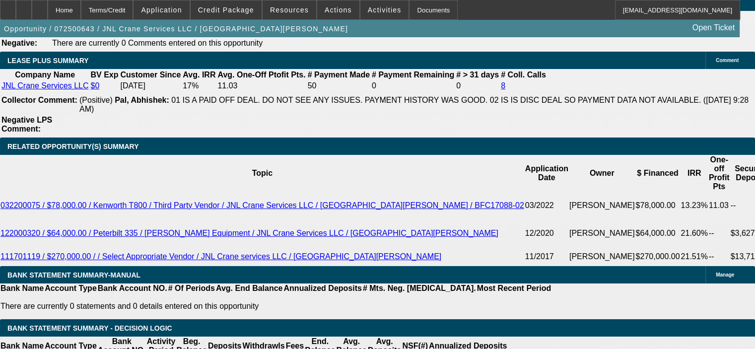
scroll to position [1639, 0]
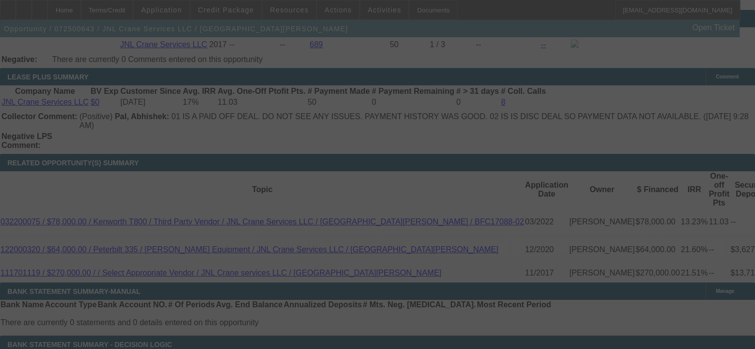
select select "0"
select select "2"
select select "0"
select select "6"
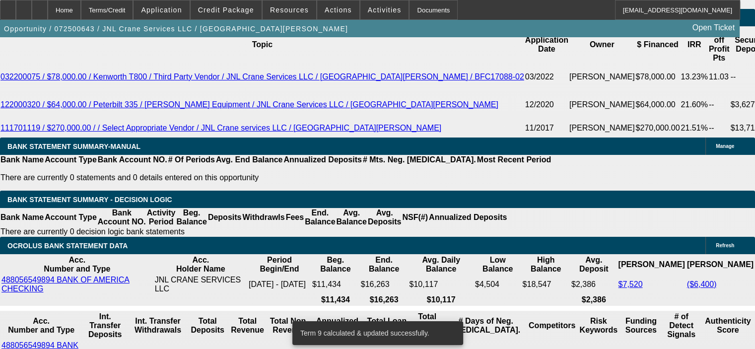
scroll to position [1838, 0]
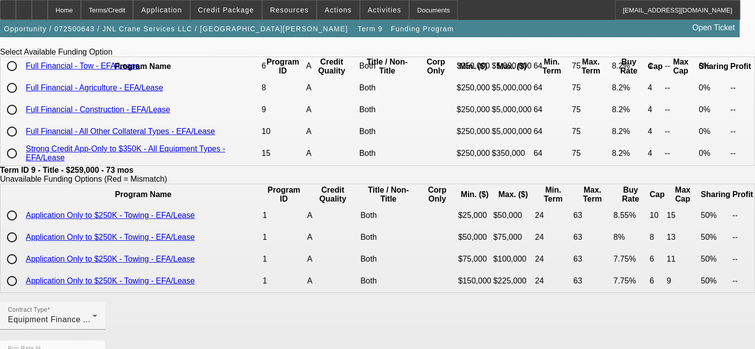
scroll to position [99, 0]
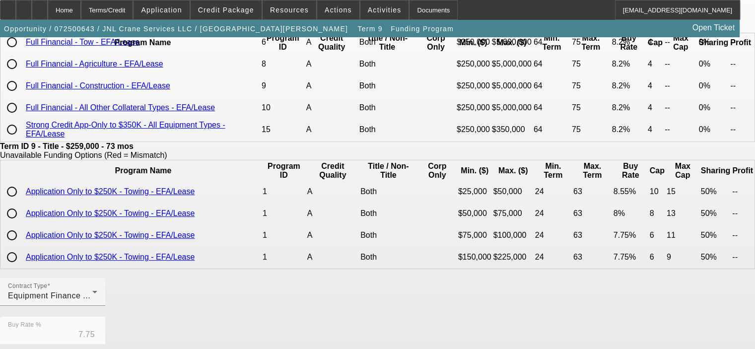
click at [22, 133] on input "radio" at bounding box center [12, 130] width 20 height 20
radio input "true"
type input "8.20"
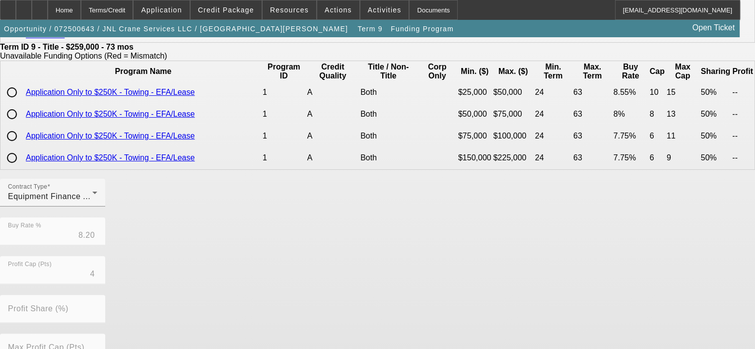
click at [488, 264] on div "Contract Type Equipment Finance Agreement Buy Rate % 8.20 Profit Cap (Pts) 4 Pr…" at bounding box center [377, 334] width 755 height 310
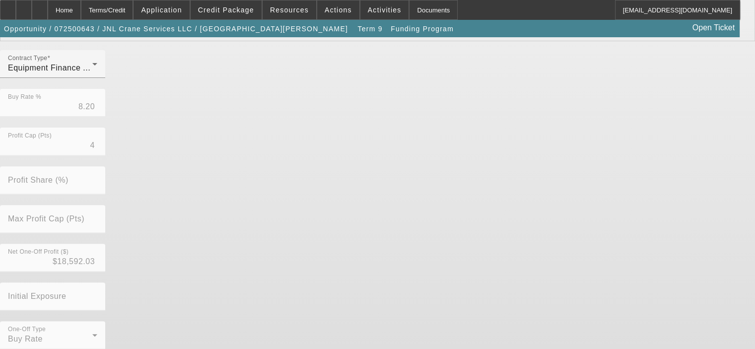
scroll to position [336, 0]
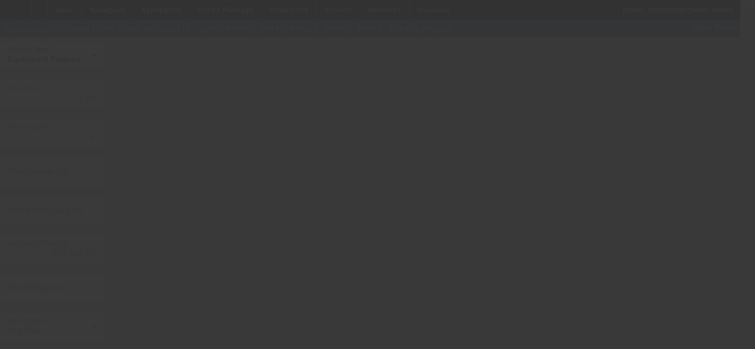
type input "7.75"
type input "50.00"
type input "7"
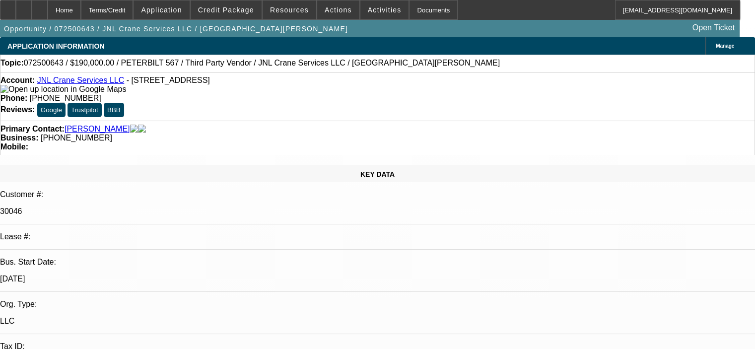
select select "0"
select select "2"
select select "0"
select select "6"
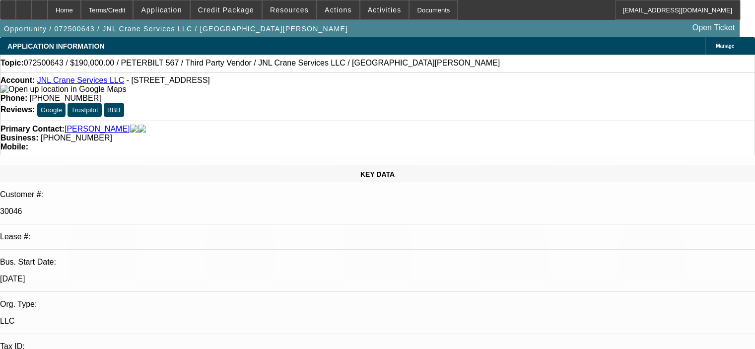
select select "0"
select select "2"
select select "0"
select select "6"
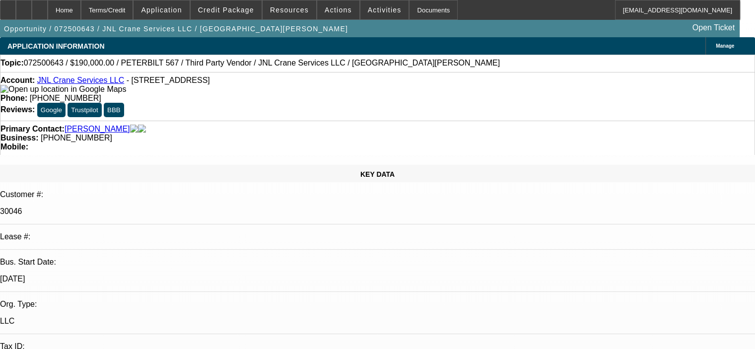
select select "0"
select select "2"
select select "0"
select select "6"
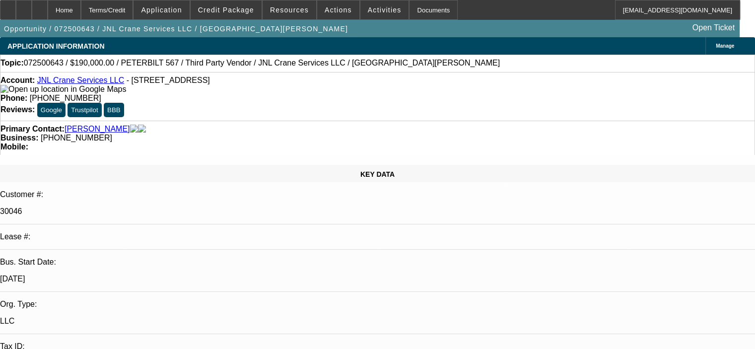
select select "0"
select select "2"
select select "0"
select select "6"
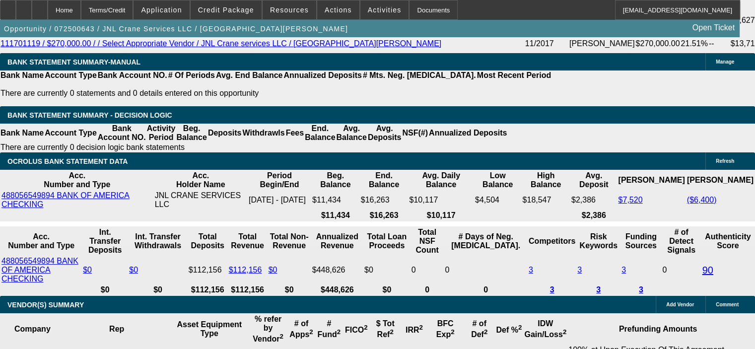
scroll to position [1933, 0]
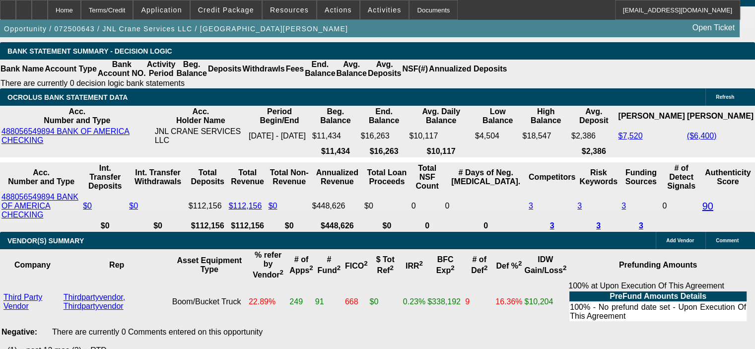
drag, startPoint x: 190, startPoint y: 130, endPoint x: 239, endPoint y: 130, distance: 49.2
type input "7"
type input "UNKNOWN"
type input "7."
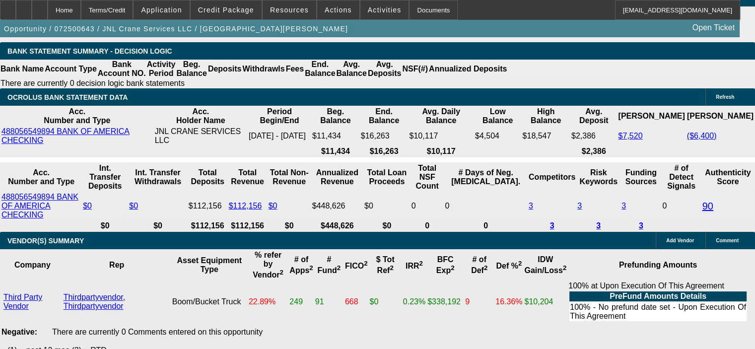
type input "$4,415.69"
type input "$8,831.38"
type input "7.5"
type input "$4,478.14"
type input "$8,956.28"
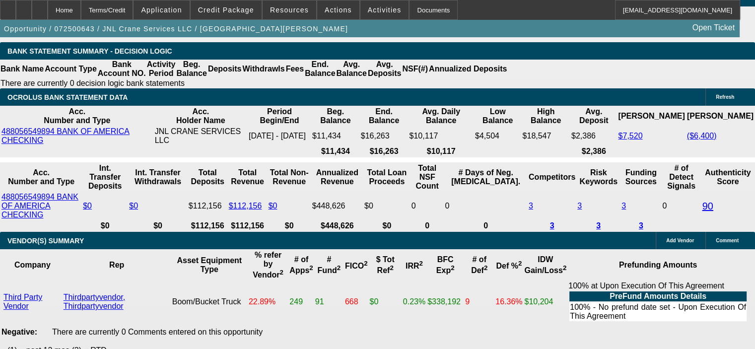
type input "7.5"
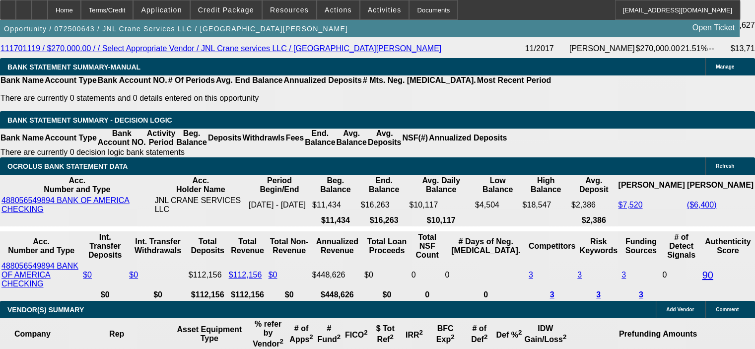
scroll to position [1734, 0]
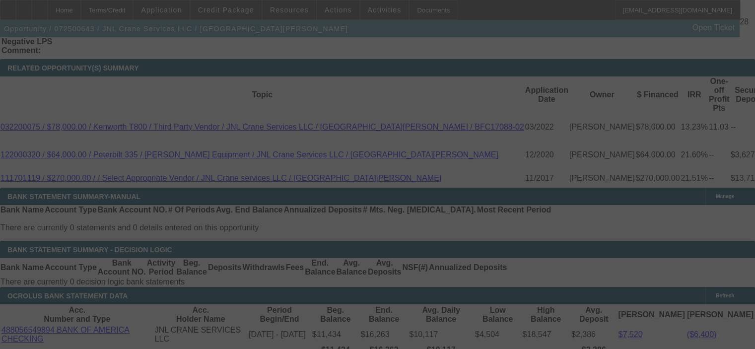
select select "0"
select select "2"
select select "0"
select select "6"
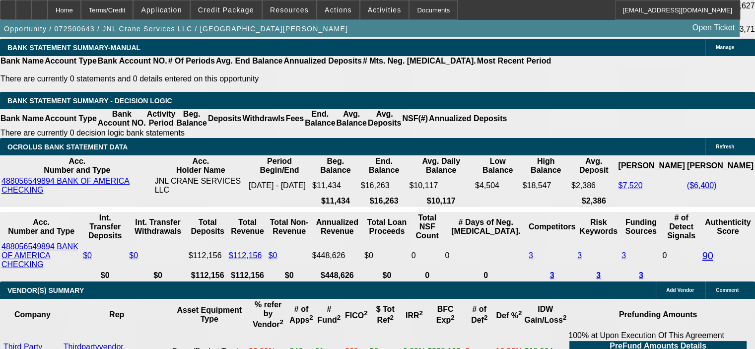
scroll to position [1933, 0]
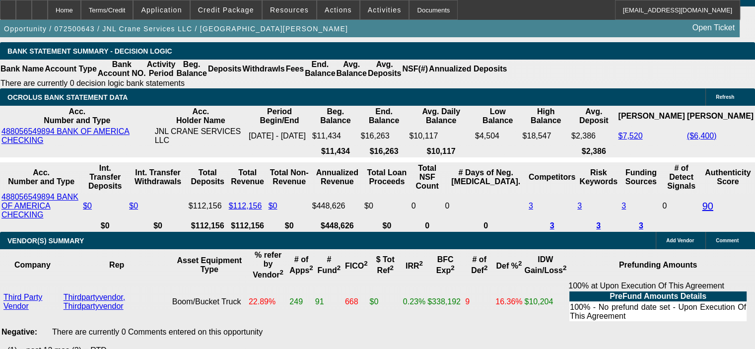
drag, startPoint x: 190, startPoint y: 129, endPoint x: 211, endPoint y: 131, distance: 21.5
type input "UNKNOWN"
type input "7"
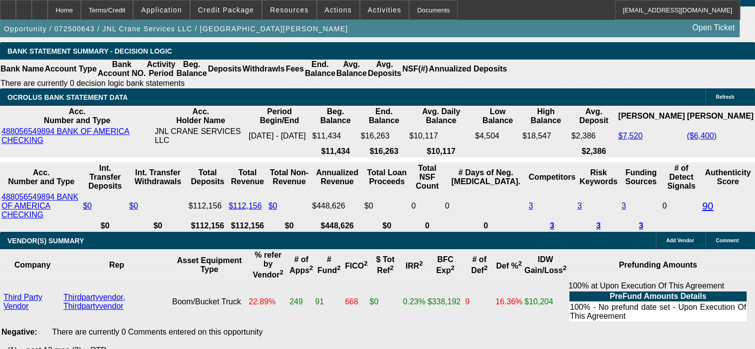
type input "$8,831.38"
type input "$4,415.69"
type input "7.9"
type input "$9,056.94"
type input "$4,528.47"
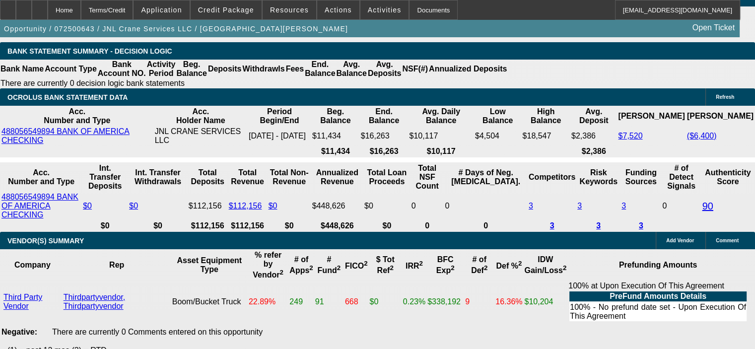
type input "7.9"
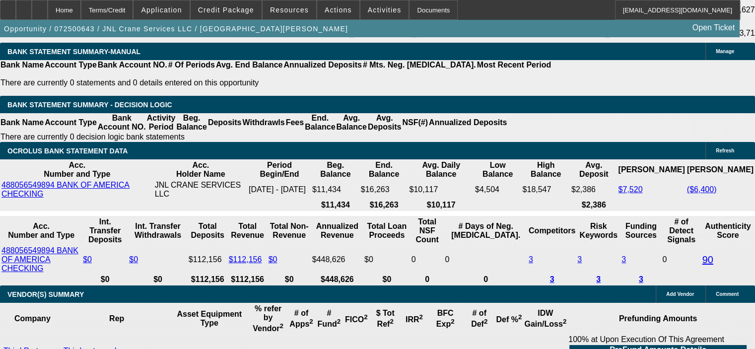
scroll to position [1873, 0]
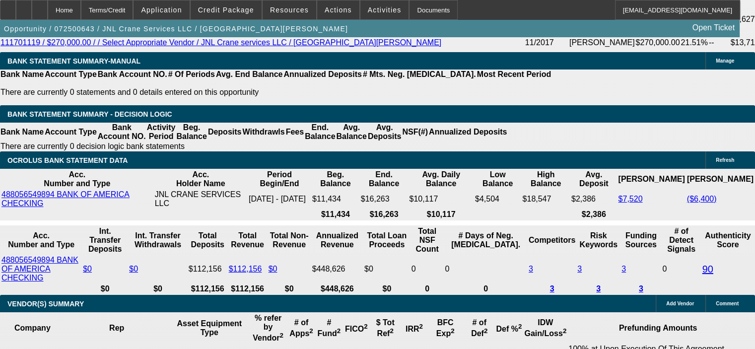
scroll to position [1674, 0]
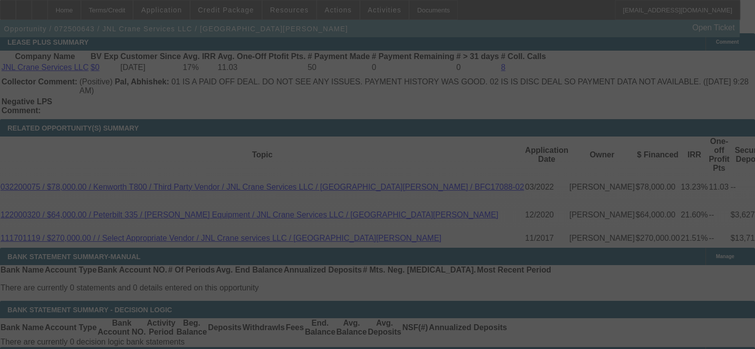
select select "0"
select select "2"
select select "0"
select select "6"
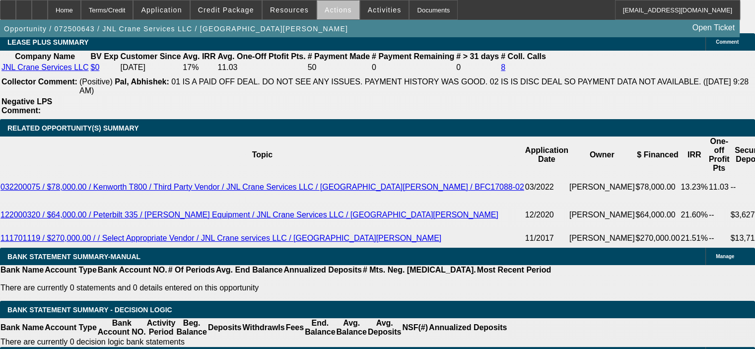
click at [336, 13] on span "Actions" at bounding box center [338, 10] width 27 height 8
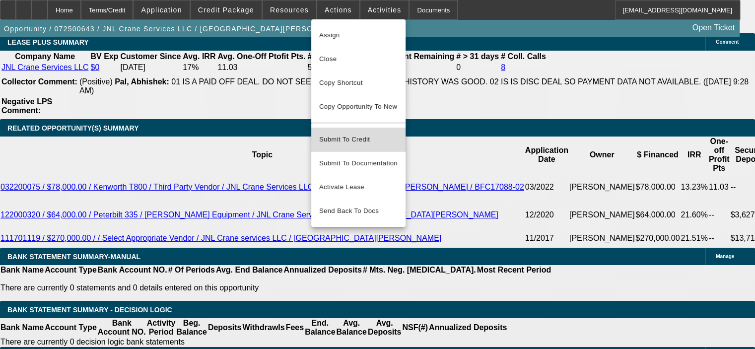
click at [326, 135] on span "Submit To Credit" at bounding box center [358, 140] width 78 height 12
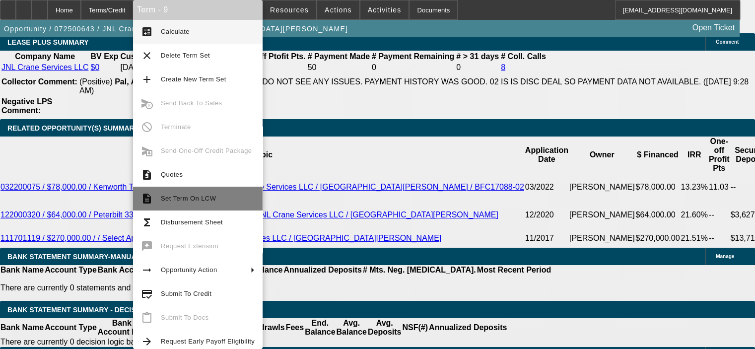
click at [205, 198] on span "Set Term On LCW" at bounding box center [188, 198] width 55 height 7
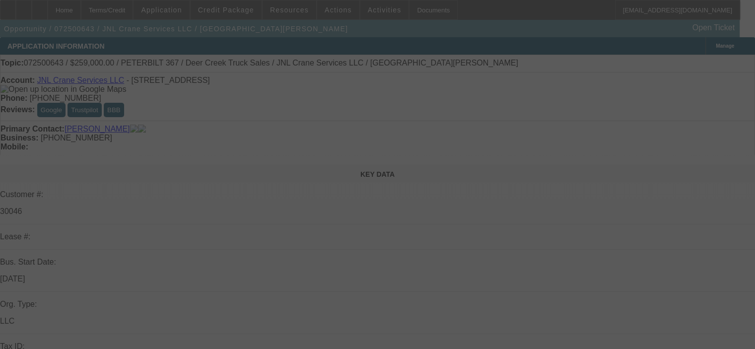
select select "0"
select select "2"
select select "0"
select select "6"
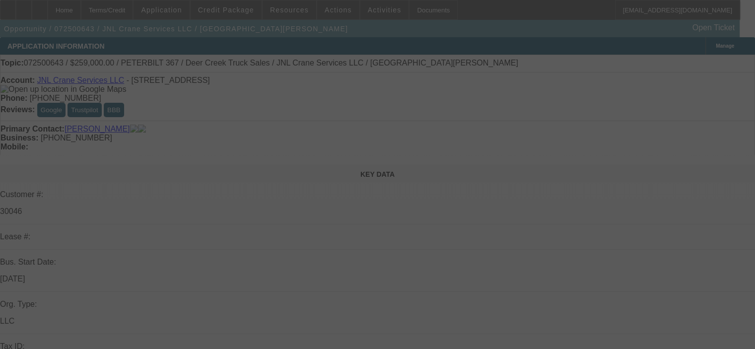
select select "0"
select select "2"
select select "0"
select select "6"
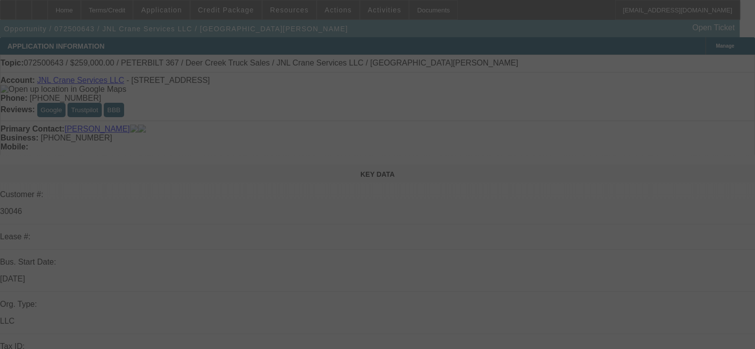
select select "0"
select select "2"
select select "0"
select select "6"
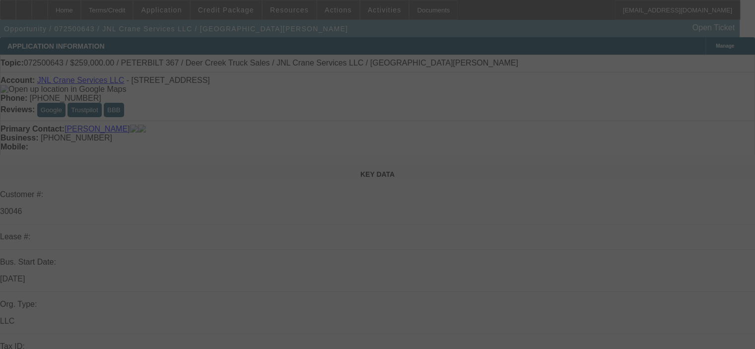
select select "0"
select select "2"
select select "0"
select select "6"
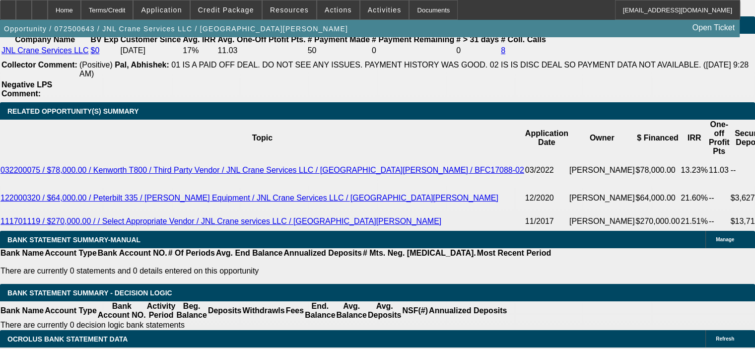
scroll to position [1689, 0]
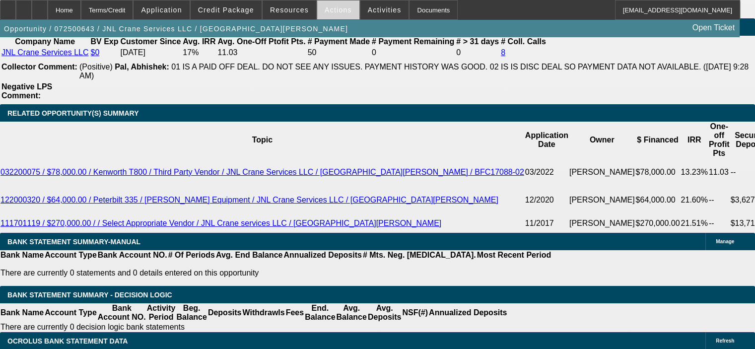
click at [338, 9] on span "Actions" at bounding box center [338, 10] width 27 height 8
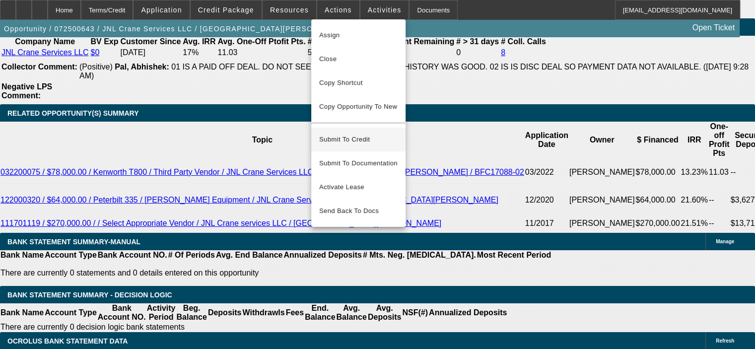
click at [353, 138] on button "Submit To Credit" at bounding box center [358, 140] width 94 height 24
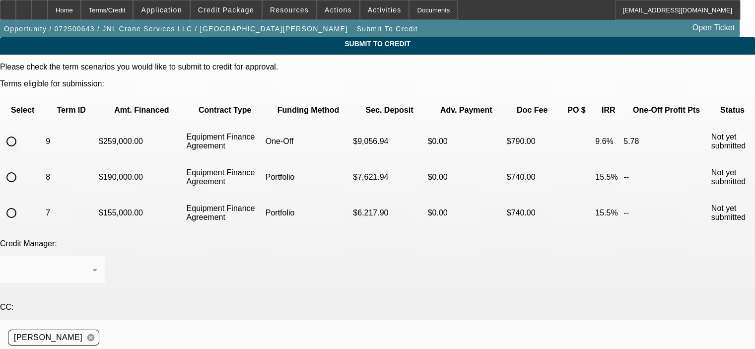
click at [21, 132] on input "radio" at bounding box center [11, 142] width 20 height 20
radio input "true"
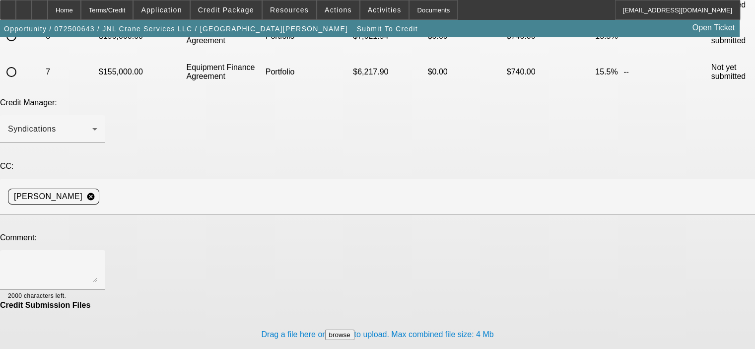
scroll to position [148, 0]
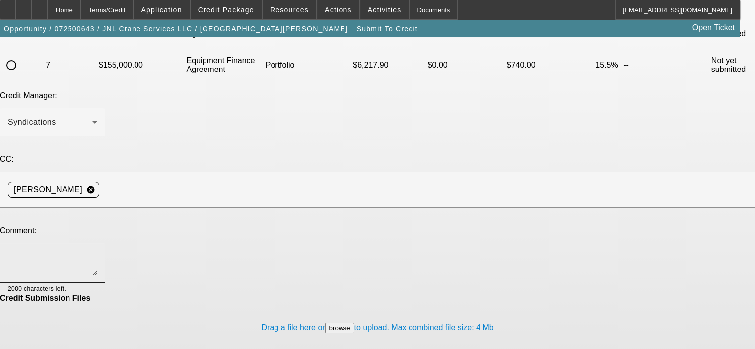
click at [97, 243] on div at bounding box center [52, 263] width 89 height 40
type textarea "[PERSON_NAME], I checked with the vendor and this Crane is not currently listed…"
click at [542, 121] on div "Submit To Credit Please check the term scenarios you would like to submit to cr…" at bounding box center [377, 224] width 755 height 671
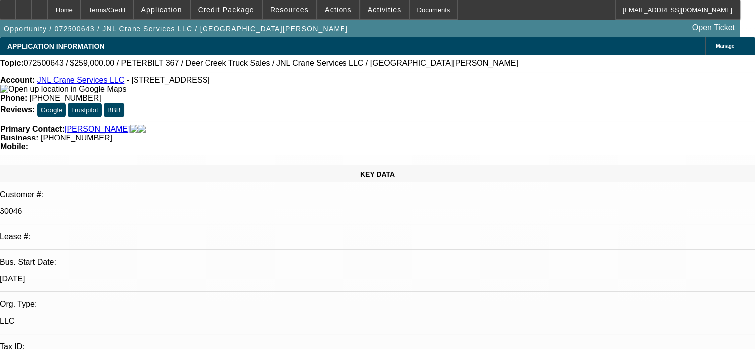
select select "0"
select select "2"
select select "0"
select select "6"
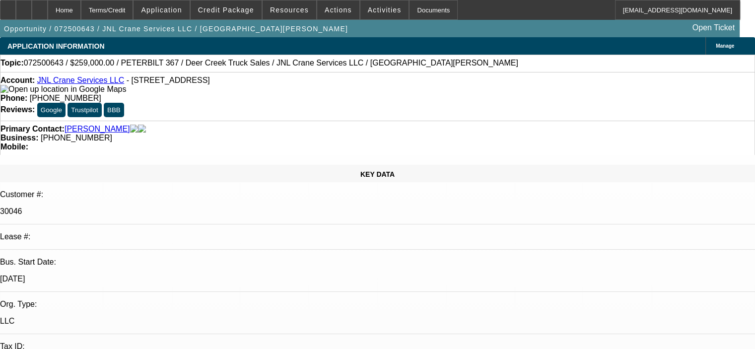
select select "0"
select select "2"
select select "0"
select select "6"
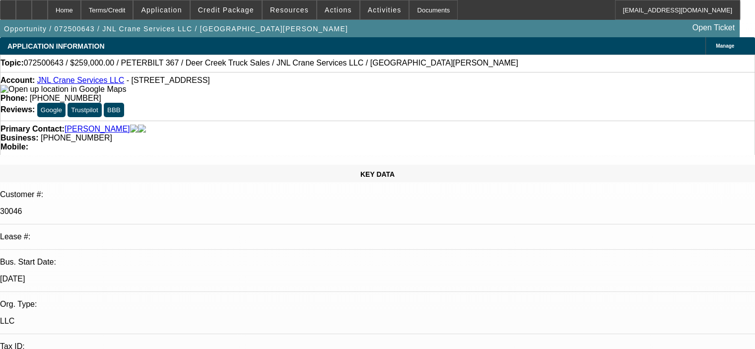
select select "0"
select select "2"
select select "0"
select select "6"
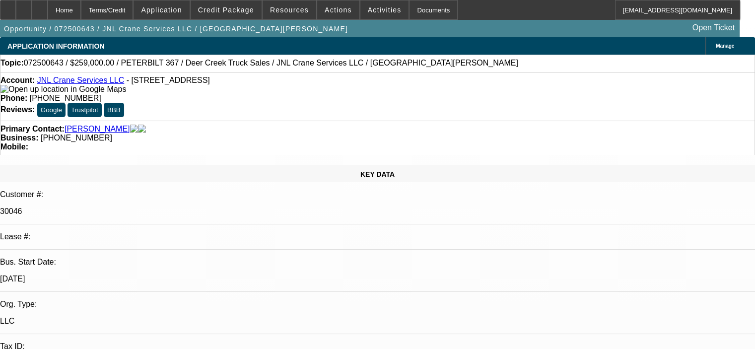
select select "0"
select select "2"
select select "0"
select select "6"
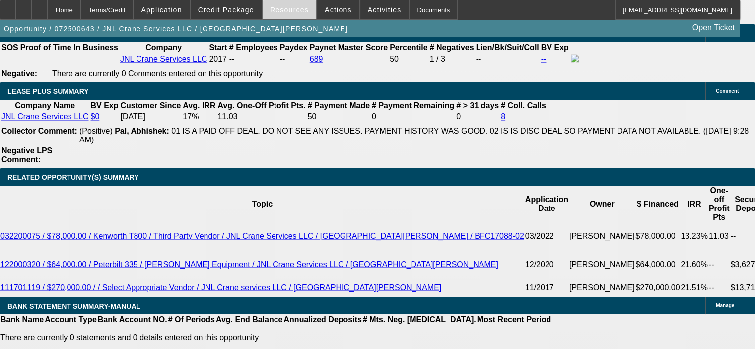
scroll to position [1589, 0]
